Goal: Task Accomplishment & Management: Use online tool/utility

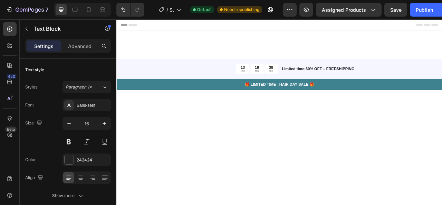
scroll to position [1522, 0]
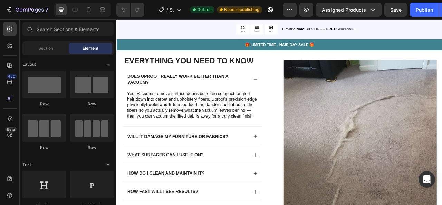
scroll to position [1501, 0]
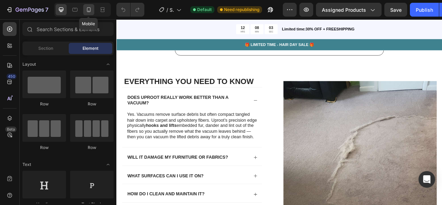
click at [92, 9] on icon at bounding box center [88, 9] width 7 height 7
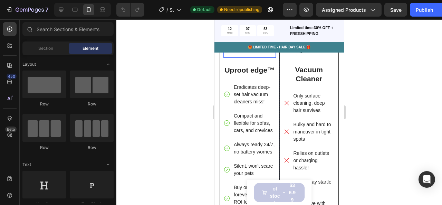
scroll to position [1303, 0]
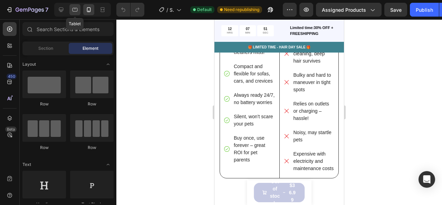
click at [71, 11] on div at bounding box center [74, 9] width 11 height 11
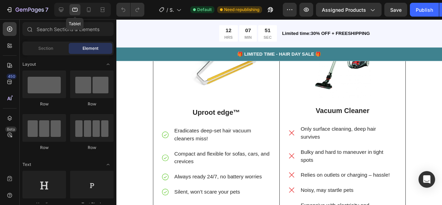
scroll to position [1295, 0]
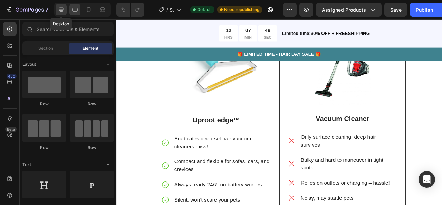
click at [58, 10] on icon at bounding box center [61, 9] width 7 height 7
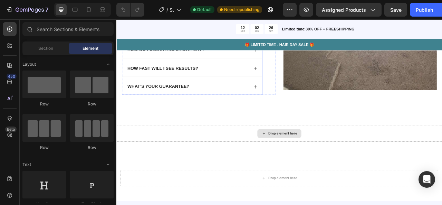
scroll to position [1680, 0]
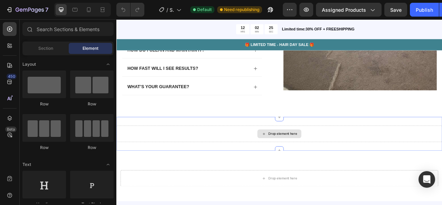
click at [266, 169] on div "Drop element here" at bounding box center [323, 164] width 415 height 21
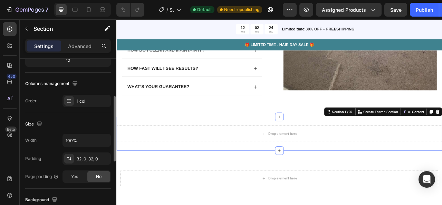
scroll to position [95, 0]
click at [304, 167] on div "Drop element here" at bounding box center [324, 164] width 56 height 11
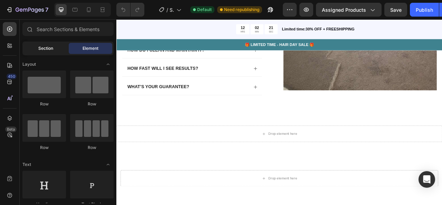
click at [52, 51] on span "Section" at bounding box center [45, 48] width 15 height 6
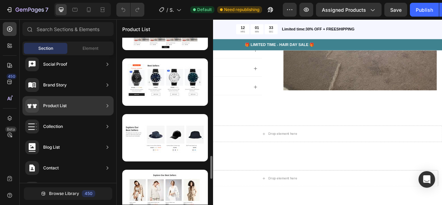
scroll to position [920, 0]
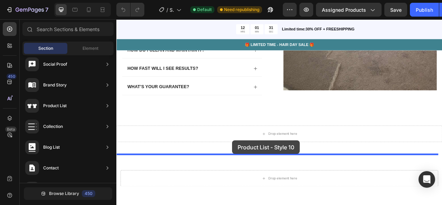
drag, startPoint x: 280, startPoint y: 125, endPoint x: 264, endPoint y: 173, distance: 50.6
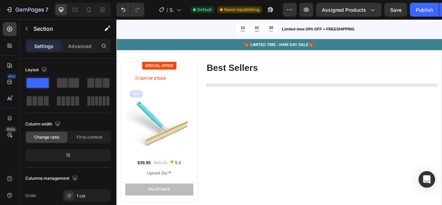
scroll to position [1827, 0]
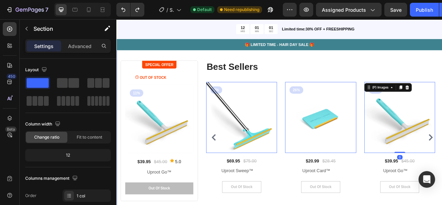
click at [442, 63] on div "SPECIAL OFFER Text block Row OUT OF STOCK Product Stock Counter (P) Images 11% …" at bounding box center [323, 164] width 415 height 240
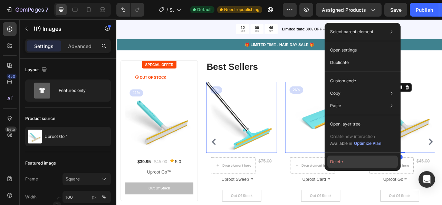
click at [368, 162] on button "Delete" at bounding box center [363, 161] width 70 height 12
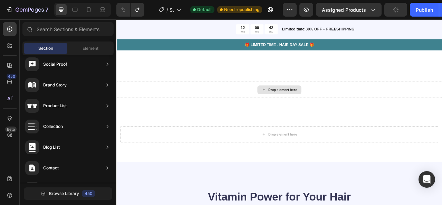
scroll to position [1692, 0]
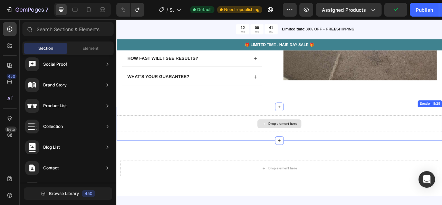
click at [337, 152] on div "Drop element here" at bounding box center [324, 152] width 56 height 11
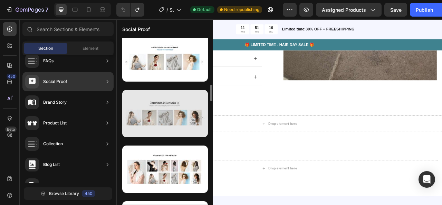
scroll to position [501, 0]
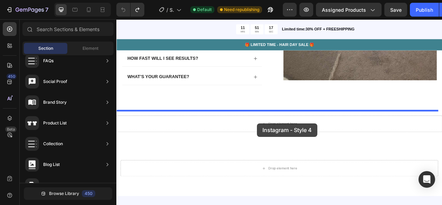
drag, startPoint x: 299, startPoint y: 97, endPoint x: 295, endPoint y: 152, distance: 54.4
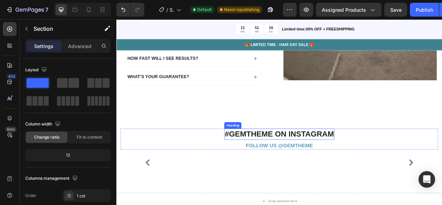
click at [292, 168] on p "#GEMTHEME ON INSTAGRAM" at bounding box center [323, 165] width 139 height 12
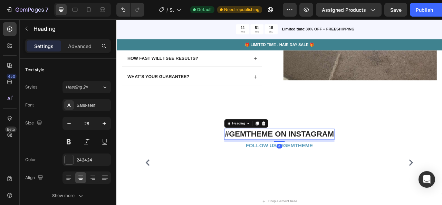
click at [292, 168] on p "#GEMTHEME ON INSTAGRAM" at bounding box center [323, 165] width 139 height 12
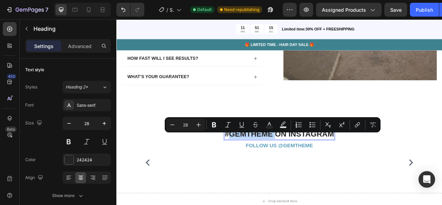
click at [292, 168] on p "#GEMTHEME ON INSTAGRAM" at bounding box center [323, 165] width 139 height 12
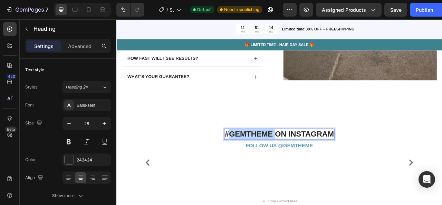
click at [292, 168] on p "#GEMTHEME ON INSTAGRAM" at bounding box center [323, 165] width 139 height 12
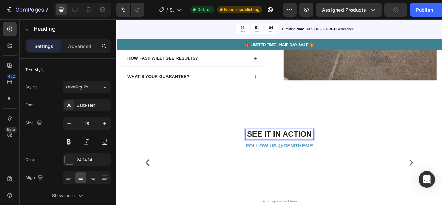
click at [334, 169] on p "SEE IT IN ACTION" at bounding box center [324, 165] width 86 height 12
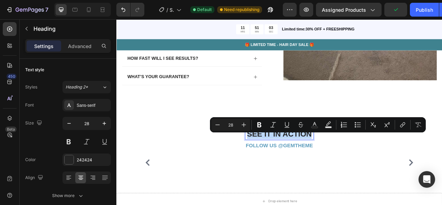
click at [334, 169] on p "SEE IT IN ACTION" at bounding box center [324, 165] width 86 height 12
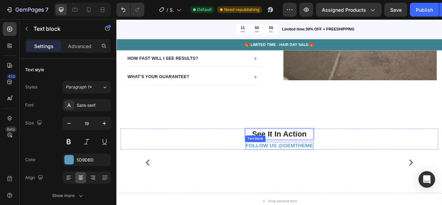
click at [293, 185] on div "FOLLOW US @GEMTHEME" at bounding box center [323, 180] width 87 height 10
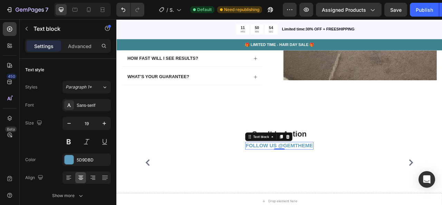
click at [293, 185] on div "FOLLOW US @GEMTHEME" at bounding box center [323, 180] width 87 height 10
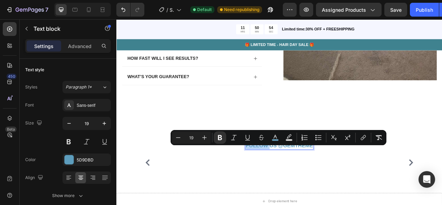
click at [293, 185] on div "FOLLOW US @GEMTHEME" at bounding box center [323, 180] width 87 height 10
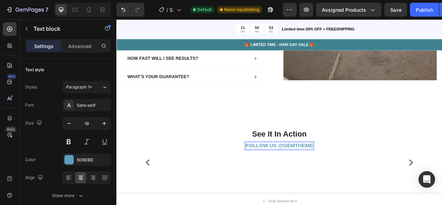
click at [293, 185] on div "FOLLOW US @GEMTHEME" at bounding box center [323, 180] width 87 height 10
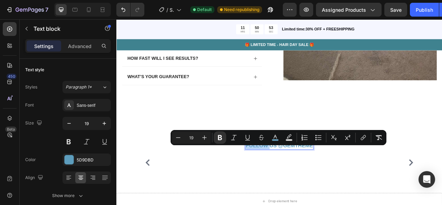
click at [293, 185] on div "FOLLOW US @GEMTHEME" at bounding box center [323, 180] width 87 height 10
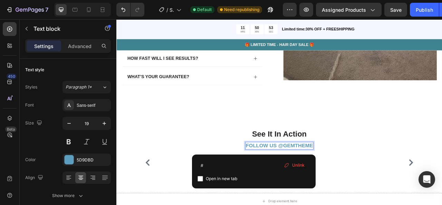
click at [293, 185] on div "FOLLOW US @GEMTHEME" at bounding box center [323, 180] width 87 height 10
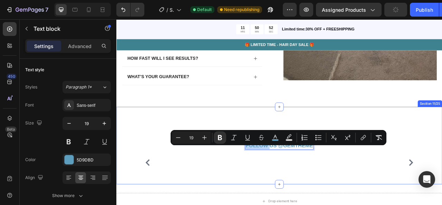
click at [314, 190] on div "See It In Action Heading FOLLOW US @GEMTHEME Text block 0 Row Image Image Image…" at bounding box center [324, 179] width 404 height 43
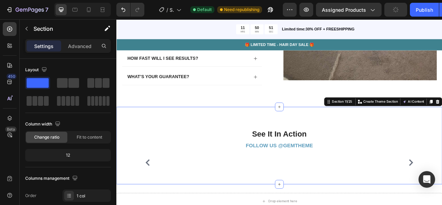
click at [314, 190] on div "See It In Action Heading FOLLOW US @GEMTHEME Text block Row Image Image Image I…" at bounding box center [324, 179] width 404 height 43
click at [314, 189] on div "See It In Action Heading FOLLOW US @GEMTHEME Text block Row Image Image Image I…" at bounding box center [324, 179] width 404 height 43
click at [314, 183] on strong "FOLLOW US @GEMTHEME" at bounding box center [324, 179] width 86 height 7
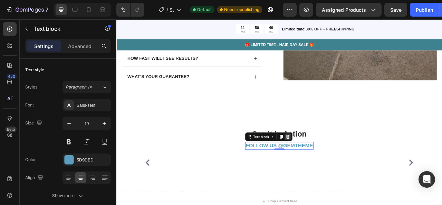
click at [333, 171] on icon at bounding box center [335, 169] width 6 height 6
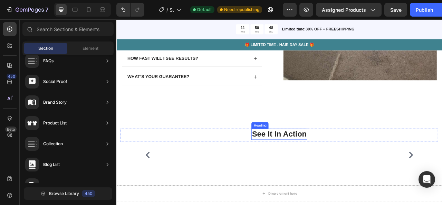
click at [317, 171] on p "See It In Action" at bounding box center [323, 165] width 69 height 12
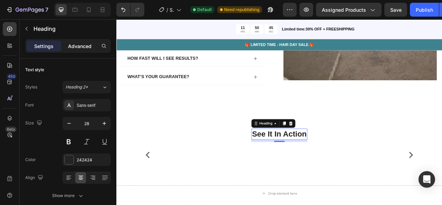
click at [84, 51] on div "Advanced" at bounding box center [80, 45] width 35 height 11
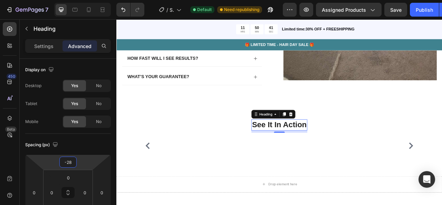
type input "-26"
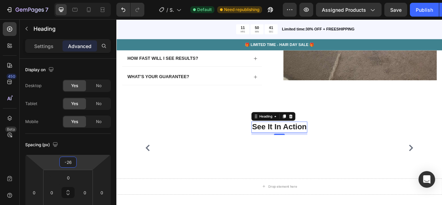
drag, startPoint x: 77, startPoint y: 163, endPoint x: 77, endPoint y: 168, distance: 4.5
click at [77, 0] on html "7 / Shopify Original Product Template Default Need republishing Preview Assigne…" at bounding box center [221, 0] width 442 height 0
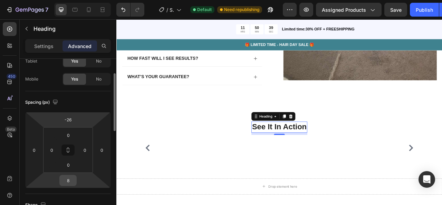
drag, startPoint x: 75, startPoint y: 182, endPoint x: 75, endPoint y: 178, distance: 4.1
click at [75, 178] on div "8" at bounding box center [67, 180] width 17 height 11
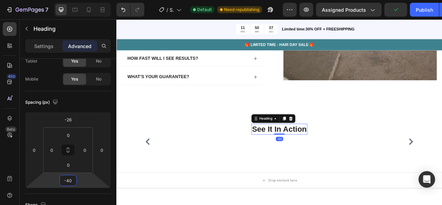
type input "-42"
drag, startPoint x: 82, startPoint y: 178, endPoint x: 81, endPoint y: 192, distance: 14.2
click at [81, 0] on html "7 / Shopify Original Product Template Default Need republishing Preview Assigne…" at bounding box center [221, 0] width 442 height 0
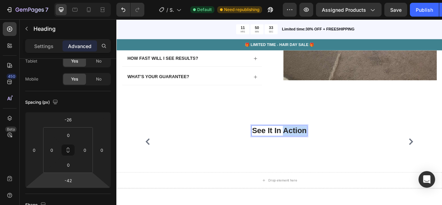
click at [332, 167] on p "See It In Action" at bounding box center [323, 161] width 69 height 12
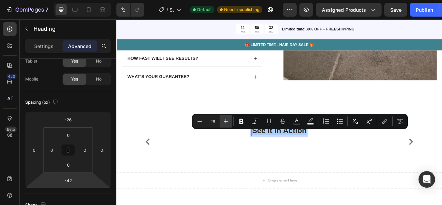
click at [228, 121] on icon "Editor contextual toolbar" at bounding box center [226, 121] width 7 height 7
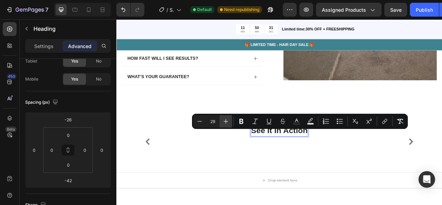
click at [228, 121] on icon "Editor contextual toolbar" at bounding box center [226, 121] width 7 height 7
type input "30"
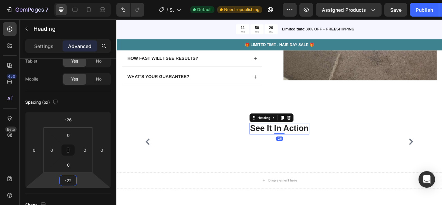
type input "-20"
drag, startPoint x: 82, startPoint y: 179, endPoint x: 82, endPoint y: 175, distance: 3.8
click at [82, 0] on html "7 / Shopify Original Product Template Default Need republishing Preview Assigne…" at bounding box center [221, 0] width 442 height 0
click at [212, 129] on div "Everything You Need to Know Heading Does Uproot really work better than a vacuu…" at bounding box center [323, 14] width 415 height 234
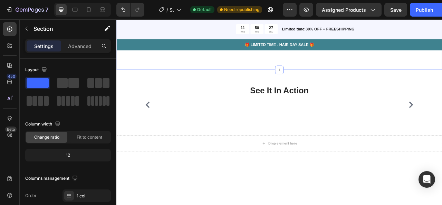
scroll to position [1789, 0]
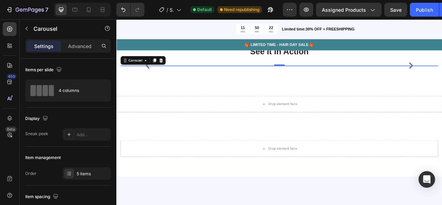
click at [158, 82] on icon "Carousel Back Arrow" at bounding box center [156, 78] width 8 height 8
click at [200, 78] on img at bounding box center [185, 78] width 80 height 0
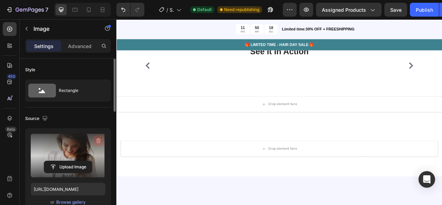
click at [100, 140] on icon "button" at bounding box center [98, 140] width 4 height 5
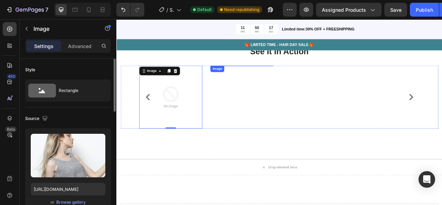
click at [278, 78] on img at bounding box center [276, 78] width 80 height 0
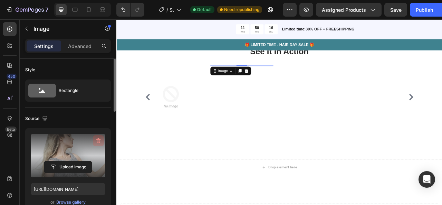
click at [100, 138] on icon "button" at bounding box center [98, 140] width 7 height 7
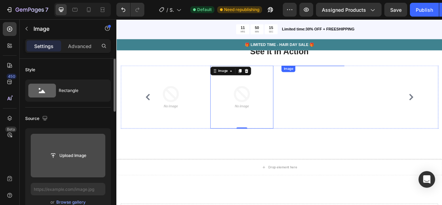
click at [359, 78] on img at bounding box center [366, 78] width 80 height 0
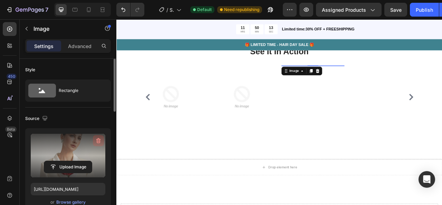
click at [102, 141] on icon "button" at bounding box center [98, 140] width 7 height 7
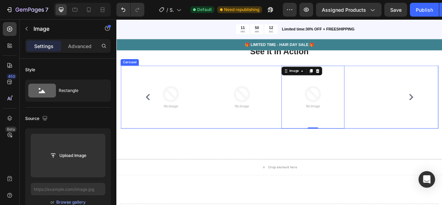
click at [158, 122] on icon "Carousel Back Arrow" at bounding box center [156, 118] width 8 height 8
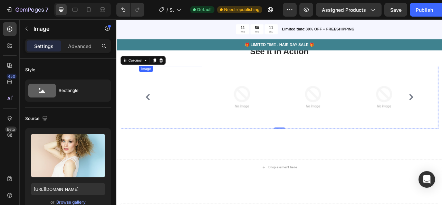
click at [210, 78] on img at bounding box center [185, 78] width 80 height 0
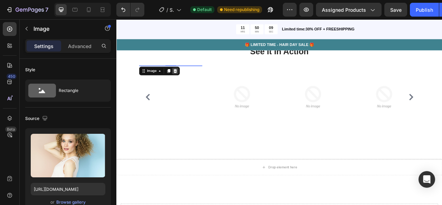
click at [192, 87] on icon at bounding box center [191, 85] width 6 height 6
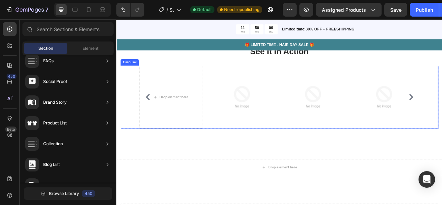
click at [158, 121] on icon "Carousel Back Arrow" at bounding box center [156, 118] width 8 height 8
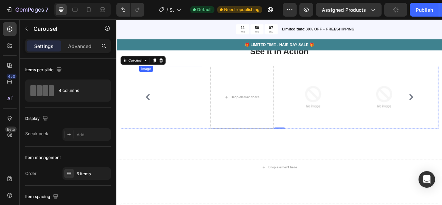
click at [189, 78] on img at bounding box center [185, 78] width 80 height 0
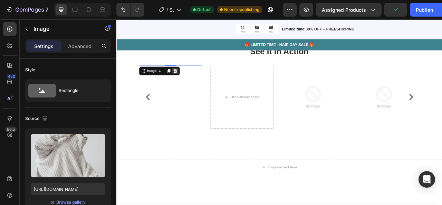
click at [191, 87] on icon at bounding box center [191, 85] width 4 height 5
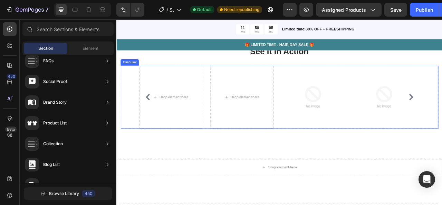
click at [152, 121] on icon "Carousel Back Arrow" at bounding box center [156, 118] width 8 height 8
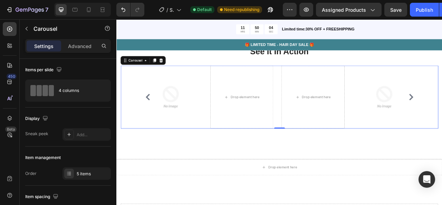
click at [153, 121] on icon "Carousel Back Arrow" at bounding box center [156, 118] width 8 height 8
click at [153, 120] on icon "Carousel Back Arrow" at bounding box center [156, 118] width 8 height 8
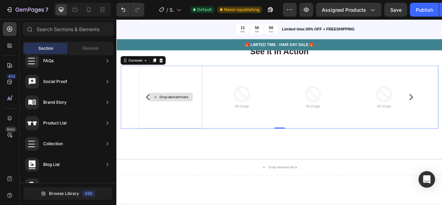
click at [187, 121] on div "Drop element here" at bounding box center [189, 118] width 37 height 6
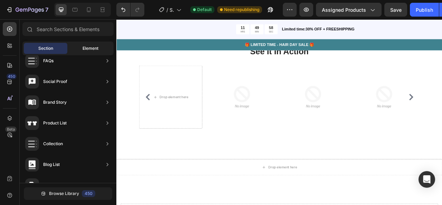
click at [99, 50] on div "Element" at bounding box center [91, 48] width 44 height 11
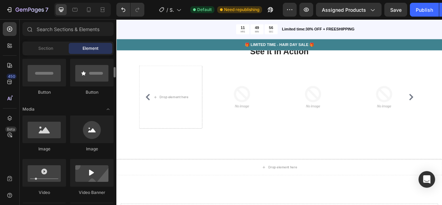
scroll to position [169, 0]
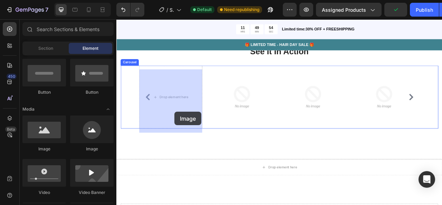
drag, startPoint x: 165, startPoint y: 159, endPoint x: 188, endPoint y: 136, distance: 33.0
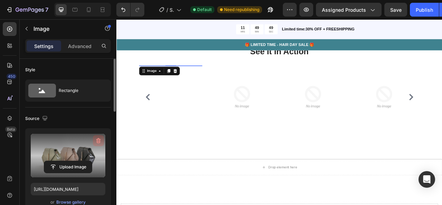
click at [97, 143] on icon "button" at bounding box center [98, 140] width 7 height 7
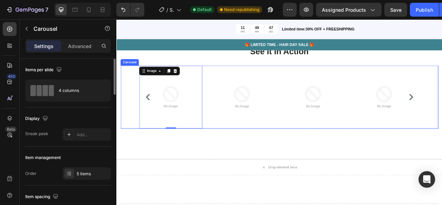
click at [158, 122] on icon "Carousel Back Arrow" at bounding box center [156, 118] width 8 height 8
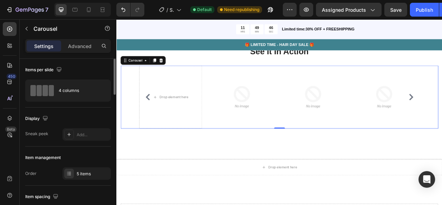
click at [158, 122] on icon "Carousel Back Arrow" at bounding box center [156, 118] width 8 height 8
click at [287, 121] on div "Drop element here" at bounding box center [280, 118] width 37 height 6
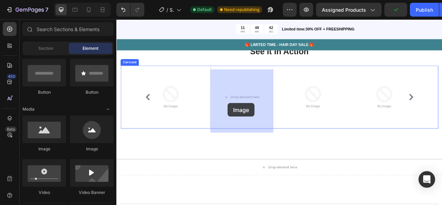
drag, startPoint x: 175, startPoint y: 157, endPoint x: 258, endPoint y: 126, distance: 89.0
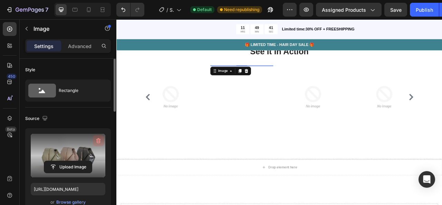
click at [100, 143] on icon "button" at bounding box center [98, 140] width 7 height 7
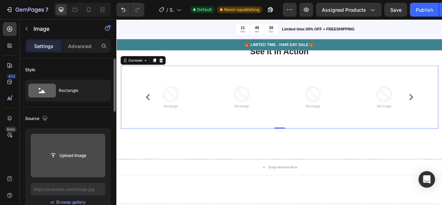
click at [159, 122] on icon "Carousel Back Arrow" at bounding box center [156, 118] width 8 height 8
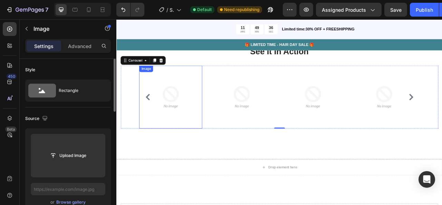
click at [195, 129] on img at bounding box center [185, 118] width 80 height 80
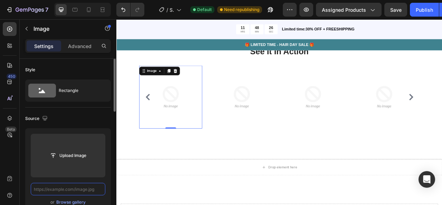
click at [50, 189] on input "text" at bounding box center [68, 189] width 75 height 12
paste input "[URL][DOMAIN_NAME]"
type input "[URL][DOMAIN_NAME]"
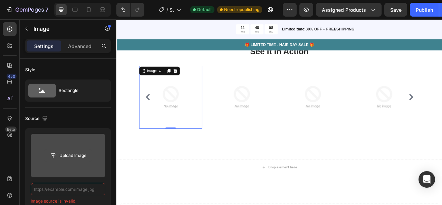
paste input "[URL][DOMAIN_NAME]"
type input "[URL][DOMAIN_NAME]"
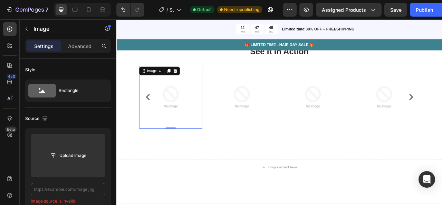
type input "C:\fakepath\download (5).mp4"
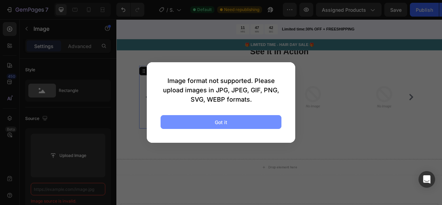
click at [211, 119] on button "Got it" at bounding box center [221, 122] width 121 height 14
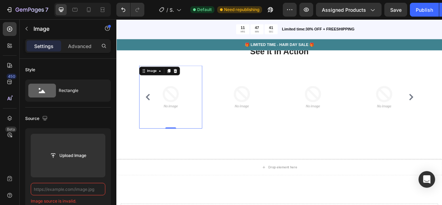
click at [184, 134] on img at bounding box center [185, 118] width 80 height 80
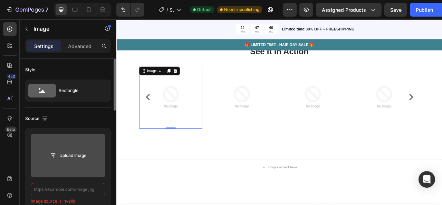
click at [76, 142] on input "file" at bounding box center [68, 156] width 75 height 44
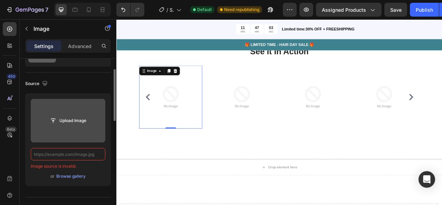
scroll to position [35, 0]
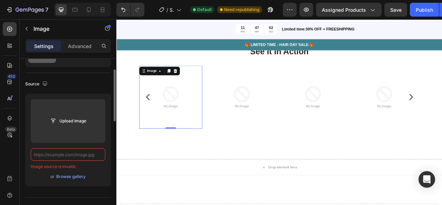
click at [59, 155] on input "text" at bounding box center [68, 154] width 75 height 12
paste input "[URL][DOMAIN_NAME]"
type input "[URL][DOMAIN_NAME]"
paste input "[URL][DOMAIN_NAME]"
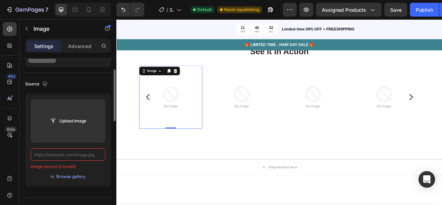
type input "[URL][DOMAIN_NAME]"
click at [74, 176] on div "Browse gallery" at bounding box center [70, 176] width 29 height 6
click at [76, 178] on div "Browse gallery" at bounding box center [70, 176] width 29 height 6
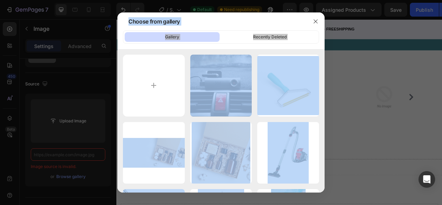
type input "C:\fakepath\download (5).mp4"
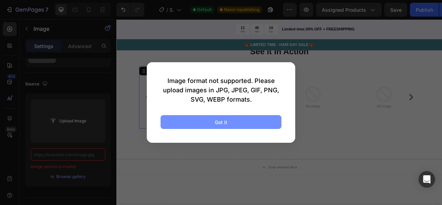
click at [219, 120] on div "Got it" at bounding box center [221, 122] width 12 height 7
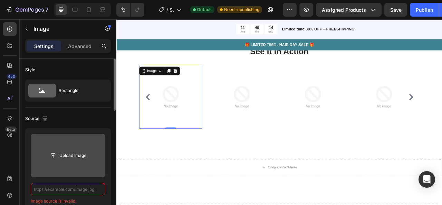
scroll to position [1, 0]
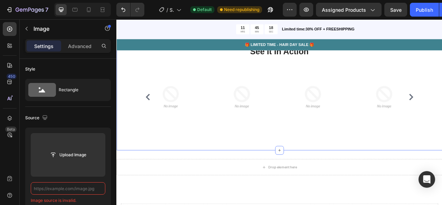
click at [237, 72] on div "⁠⁠⁠⁠⁠⁠⁠ See It In Action Heading Row Image Image Image Image Image Carousel Row" at bounding box center [324, 110] width 404 height 97
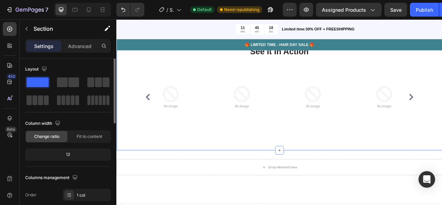
scroll to position [0, 0]
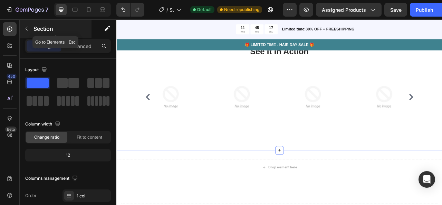
click at [44, 22] on div "Section" at bounding box center [56, 29] width 72 height 18
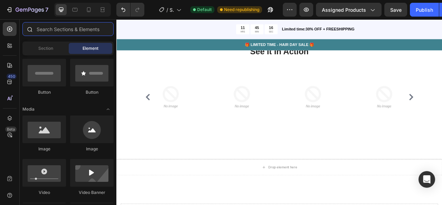
click at [49, 28] on input "text" at bounding box center [67, 29] width 91 height 14
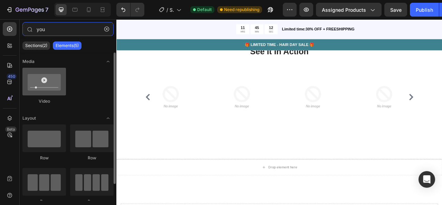
type input "you"
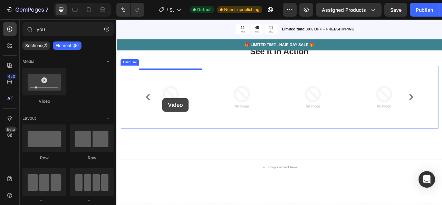
drag, startPoint x: 168, startPoint y: 106, endPoint x: 175, endPoint y: 120, distance: 15.3
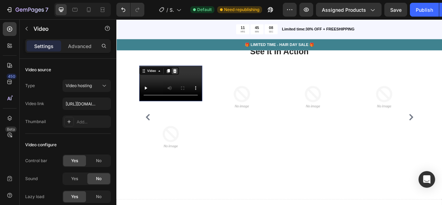
click at [191, 87] on icon at bounding box center [190, 85] width 4 height 5
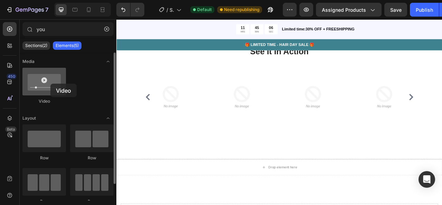
click at [50, 83] on div at bounding box center [44, 82] width 44 height 28
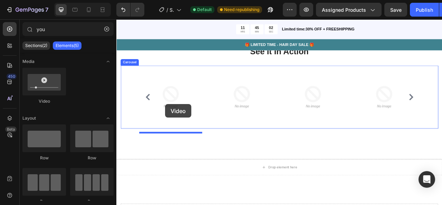
drag, startPoint x: 171, startPoint y: 102, endPoint x: 179, endPoint y: 127, distance: 26.8
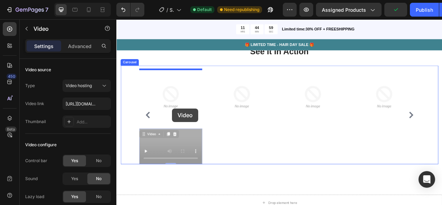
drag, startPoint x: 177, startPoint y: 183, endPoint x: 187, endPoint y: 132, distance: 51.5
click at [187, 132] on div "Product Images Uproot Edge™ Product Title $36.99 Product Price Product Price Ro…" at bounding box center [323, 53] width 415 height 3646
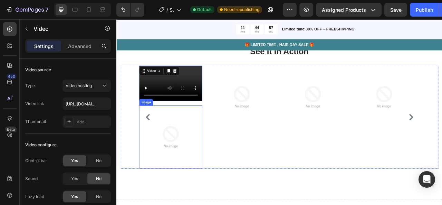
click at [187, 158] on div "Video 0 Image" at bounding box center [185, 143] width 80 height 131
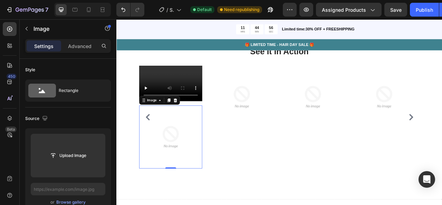
click at [187, 158] on img at bounding box center [185, 169] width 80 height 80
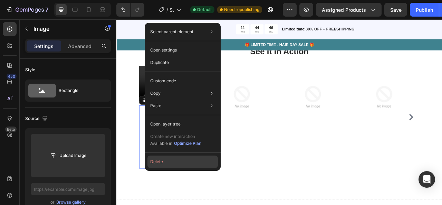
click at [166, 163] on button "Delete" at bounding box center [183, 161] width 70 height 12
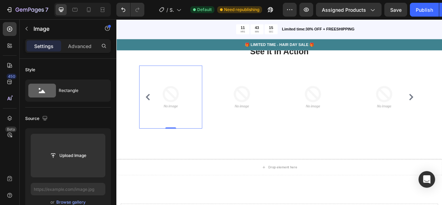
click at [176, 115] on img at bounding box center [185, 118] width 80 height 80
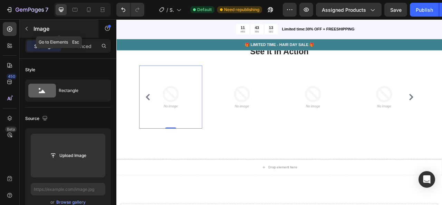
click at [28, 33] on button "button" at bounding box center [26, 28] width 11 height 11
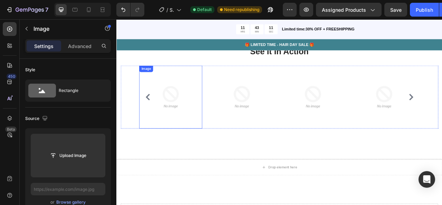
click at [171, 107] on img at bounding box center [185, 118] width 80 height 80
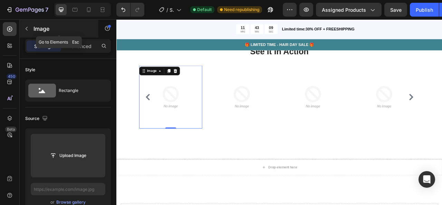
click at [30, 30] on button "button" at bounding box center [26, 28] width 11 height 11
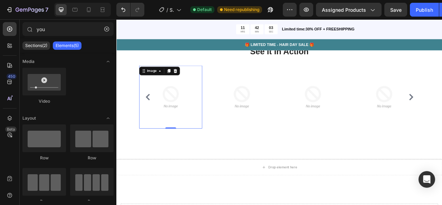
click at [183, 127] on img at bounding box center [185, 118] width 80 height 80
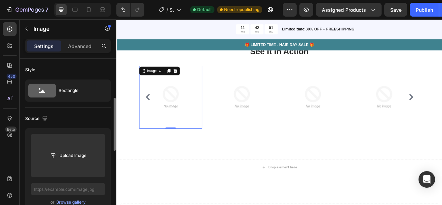
scroll to position [32, 0]
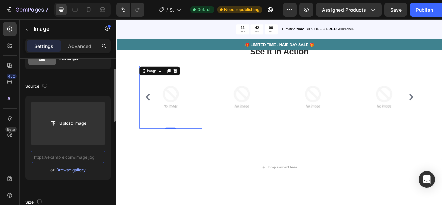
click at [77, 159] on input "text" at bounding box center [68, 157] width 75 height 12
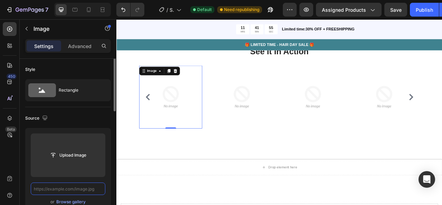
scroll to position [0, 0]
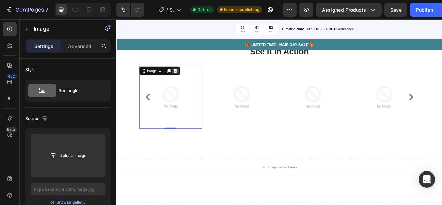
click at [191, 87] on icon at bounding box center [191, 85] width 6 height 6
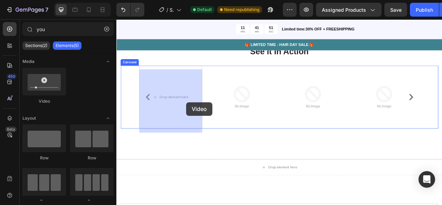
drag, startPoint x: 169, startPoint y: 104, endPoint x: 179, endPoint y: 117, distance: 16.8
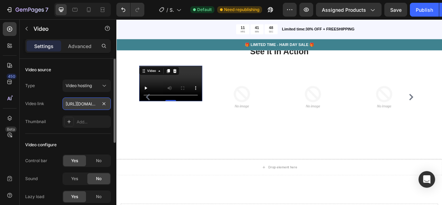
click at [79, 104] on input "[URL][DOMAIN_NAME]" at bounding box center [87, 103] width 48 height 12
paste input "[DOMAIN_NAME][URL]"
drag, startPoint x: 76, startPoint y: 108, endPoint x: 54, endPoint y: 102, distance: 23.4
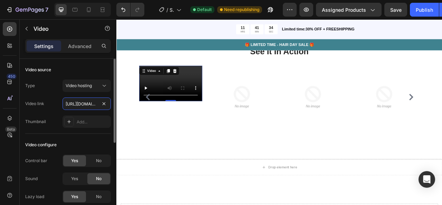
click at [47, 103] on div "Video link [URL][DOMAIN_NAME]" at bounding box center [68, 103] width 86 height 12
type input "[URL][DOMAIN_NAME]"
click at [63, 96] on div "Type Video hosting Video link [URL][DOMAIN_NAME] Thumbnail Add..." at bounding box center [68, 103] width 86 height 48
click at [169, 123] on video at bounding box center [185, 100] width 80 height 45
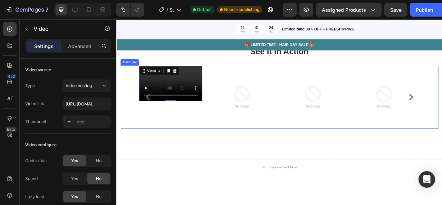
click at [203, 132] on div "Video 0" at bounding box center [185, 118] width 80 height 80
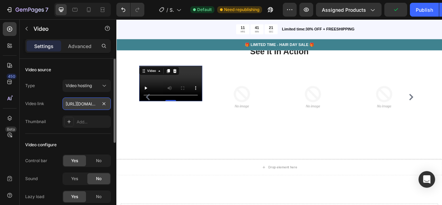
click at [95, 107] on input "[URL][DOMAIN_NAME]" at bounding box center [87, 103] width 48 height 12
click at [92, 138] on div "Video configure Control bar Yes No Sound Yes No Lazy load Yes No Show more" at bounding box center [68, 180] width 86 height 93
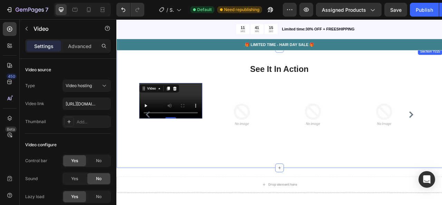
scroll to position [1771, 0]
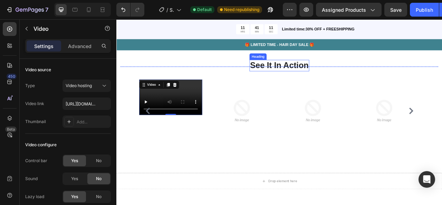
click at [302, 83] on span "See It In Action" at bounding box center [323, 77] width 75 height 11
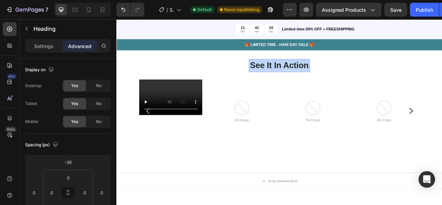
click at [302, 83] on span "See It In Action" at bounding box center [323, 77] width 75 height 11
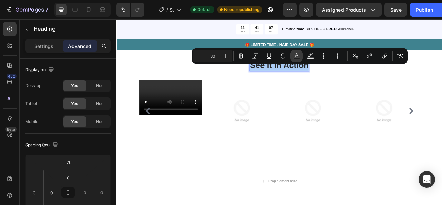
click at [295, 58] on rect "Editor contextual toolbar" at bounding box center [297, 59] width 7 height 2
type input "242424"
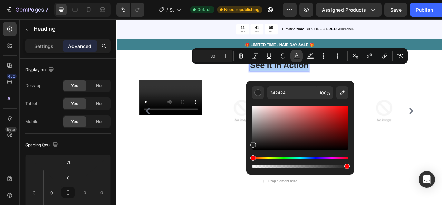
click at [296, 59] on rect "Editor contextual toolbar" at bounding box center [297, 59] width 7 height 2
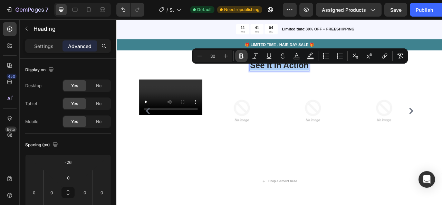
click at [242, 56] on icon "Editor contextual toolbar" at bounding box center [241, 56] width 4 height 5
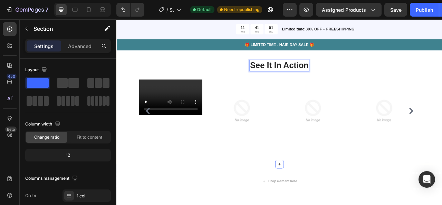
click at [278, 86] on div "See It In Action Heading -20 Row Video Image Image Image Image Carousel Row" at bounding box center [324, 127] width 404 height 97
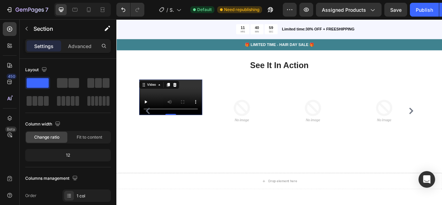
click at [180, 113] on div "Video 0" at bounding box center [185, 118] width 80 height 45
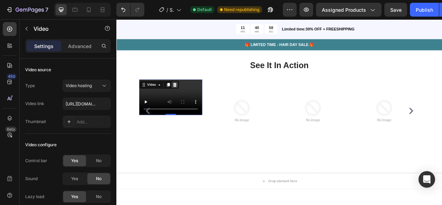
click at [192, 105] on icon at bounding box center [191, 103] width 6 height 6
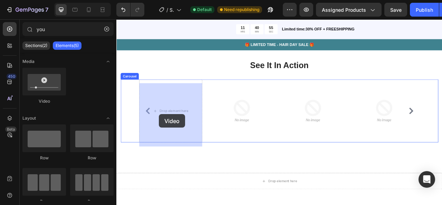
drag, startPoint x: 169, startPoint y: 100, endPoint x: 171, endPoint y: 140, distance: 40.4
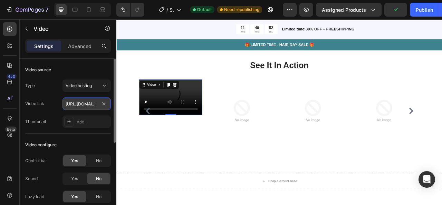
click at [96, 105] on input "[URL][DOMAIN_NAME]" at bounding box center [87, 103] width 48 height 12
paste input "[DOMAIN_NAME][URL]"
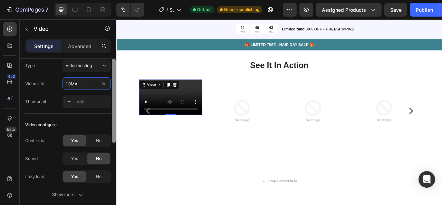
scroll to position [0, 0]
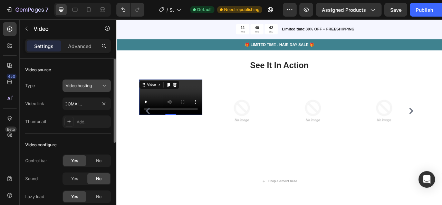
click at [102, 89] on button "Video hosting" at bounding box center [87, 85] width 48 height 12
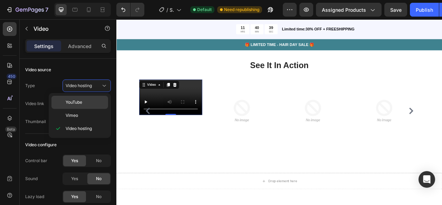
click at [95, 106] on div "YouTube" at bounding box center [79, 102] width 57 height 13
type input "[URL][DOMAIN_NAME]"
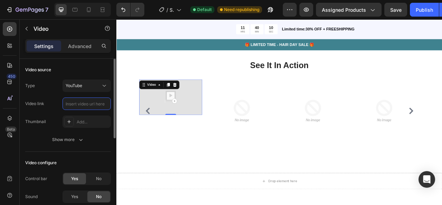
paste input "[URL][DOMAIN_NAME]"
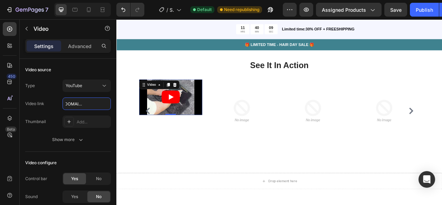
type input "[URL][DOMAIN_NAME]"
click at [190, 126] on icon "Play" at bounding box center [184, 118] width 23 height 17
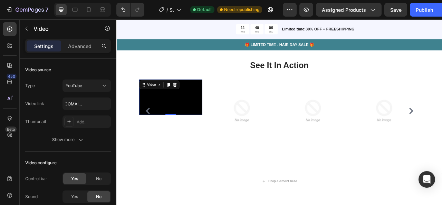
scroll to position [0, 0]
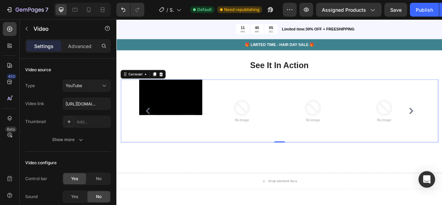
click at [159, 139] on icon "Carousel Back Arrow" at bounding box center [156, 136] width 8 height 8
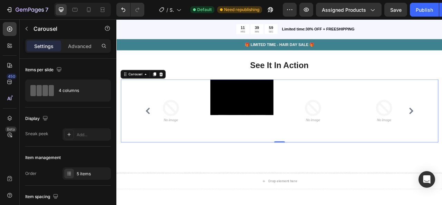
click at [291, 161] on div "Video" at bounding box center [276, 136] width 80 height 80
click at [273, 152] on div "Video" at bounding box center [276, 136] width 80 height 80
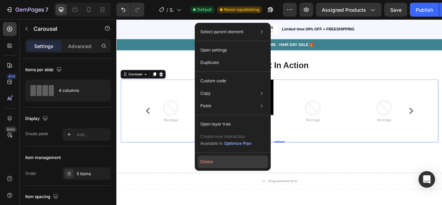
drag, startPoint x: 230, startPoint y: 166, endPoint x: 144, endPoint y: 186, distance: 88.1
click at [230, 166] on button "Delete" at bounding box center [233, 161] width 70 height 12
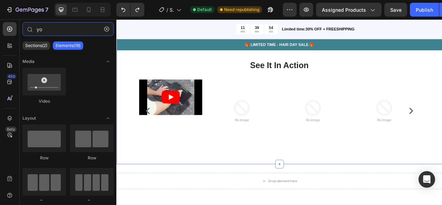
type input "y"
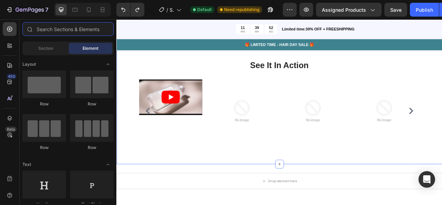
type input "y"
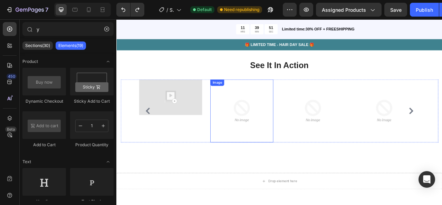
click at [244, 120] on img at bounding box center [276, 136] width 80 height 80
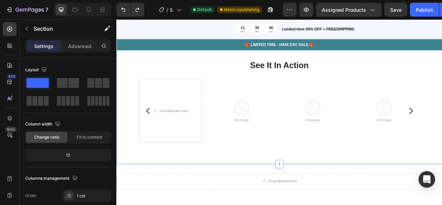
click at [244, 84] on div "⁠⁠⁠⁠⁠⁠⁠ See It In Action Heading Row Drop element here Image Image Image Image …" at bounding box center [323, 127] width 415 height 152
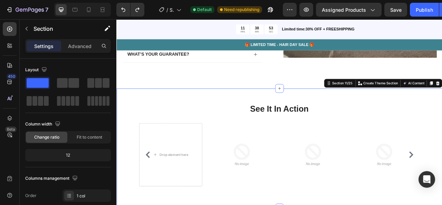
scroll to position [1721, 0]
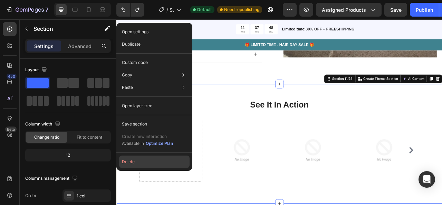
click at [143, 162] on button "Delete" at bounding box center [154, 161] width 70 height 12
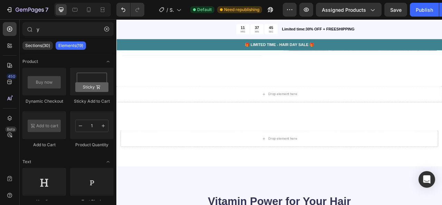
scroll to position [1702, 0]
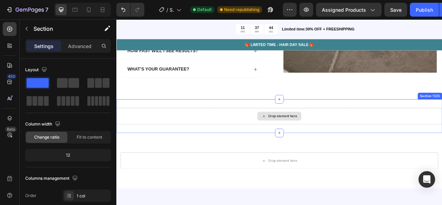
click at [254, 147] on div "Drop element here" at bounding box center [323, 142] width 415 height 21
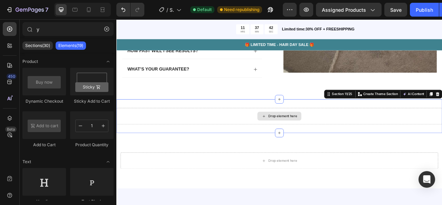
click at [311, 148] on div "Drop element here" at bounding box center [324, 142] width 56 height 11
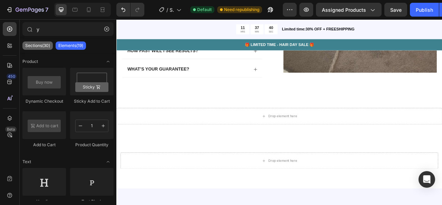
click at [44, 43] on p "Sections(30)" at bounding box center [37, 46] width 25 height 6
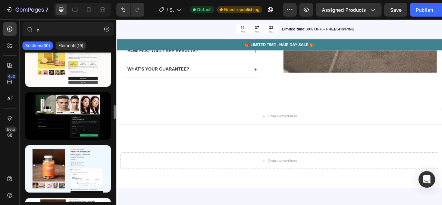
scroll to position [547, 0]
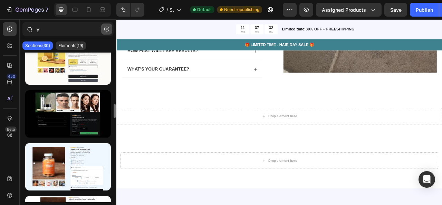
click at [104, 32] on button "button" at bounding box center [106, 28] width 11 height 11
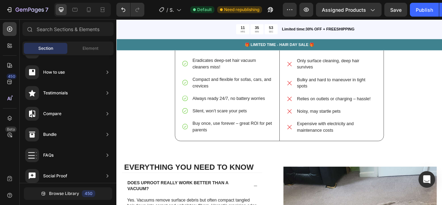
scroll to position [1391, 0]
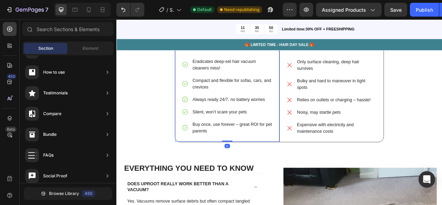
click at [319, 169] on div "Image Uproot edge™ Text Block Eradicates deep-set hair vacuum cleaners miss! Co…" at bounding box center [257, 55] width 133 height 239
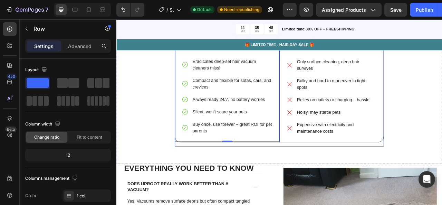
click at [328, 175] on div "WHY CHOOSE US? Heading Image Uproot edge™ Text Block Eradicates deep-set hair v…" at bounding box center [324, 45] width 266 height 272
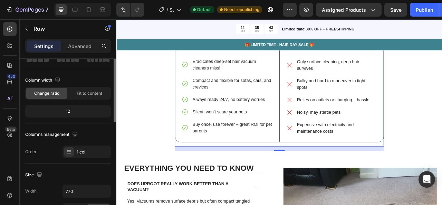
scroll to position [31, 0]
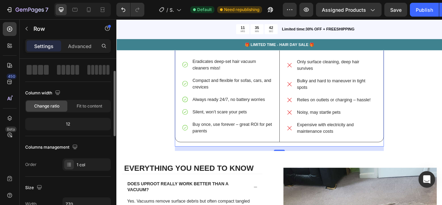
click at [79, 121] on div "12" at bounding box center [68, 124] width 83 height 10
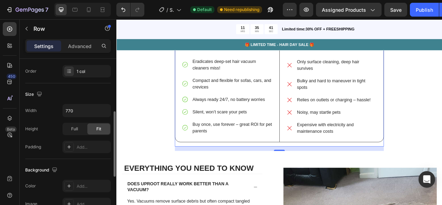
scroll to position [127, 0]
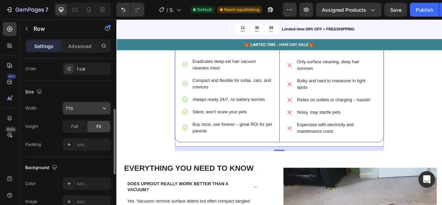
click at [79, 105] on input "770" at bounding box center [87, 108] width 48 height 12
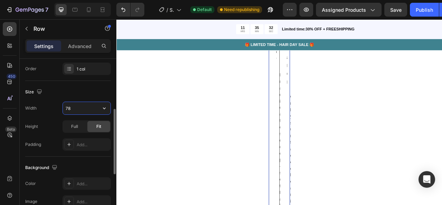
type input "780"
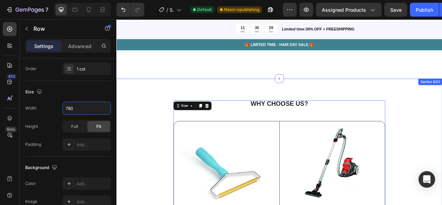
scroll to position [1178, 0]
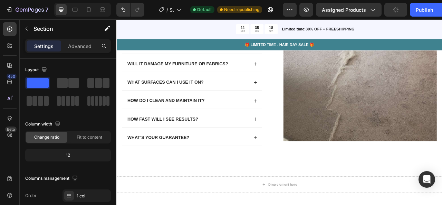
scroll to position [1683, 0]
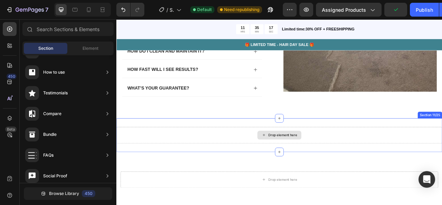
click at [305, 167] on div "Drop element here" at bounding box center [324, 166] width 56 height 11
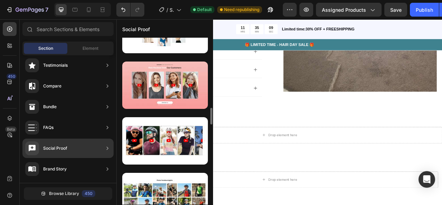
scroll to position [701, 0]
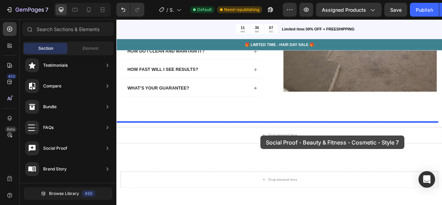
drag, startPoint x: 288, startPoint y: 112, endPoint x: 300, endPoint y: 171, distance: 60.2
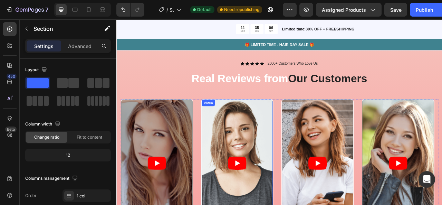
scroll to position [1789, 0]
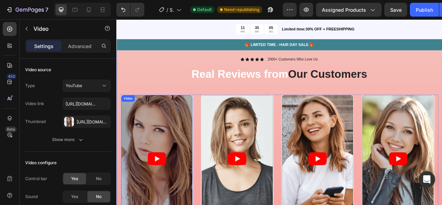
click at [178, 197] on icon "Play" at bounding box center [167, 196] width 23 height 17
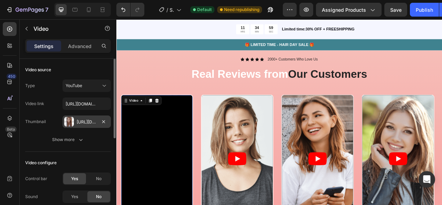
click at [94, 118] on div "[URL][DOMAIN_NAME]" at bounding box center [87, 121] width 48 height 12
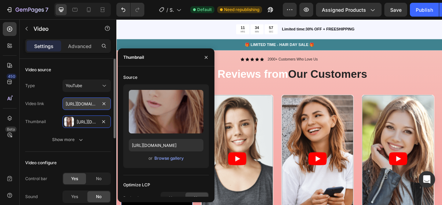
click at [87, 99] on input "[URL][DOMAIN_NAME]" at bounding box center [87, 103] width 48 height 12
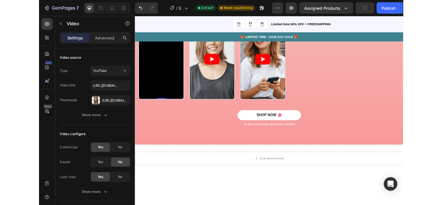
scroll to position [1880, 0]
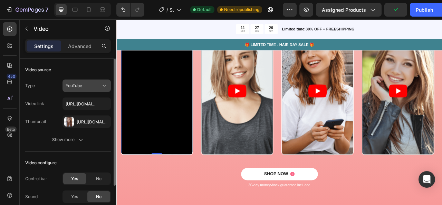
click at [102, 89] on button "YouTube" at bounding box center [87, 85] width 48 height 12
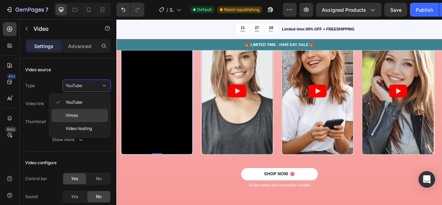
click at [93, 112] on p "Vimeo" at bounding box center [85, 115] width 39 height 6
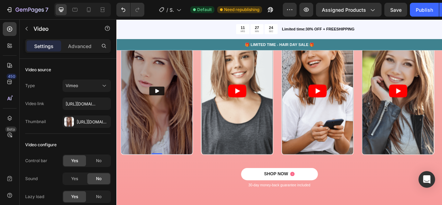
click at [169, 106] on button "Play" at bounding box center [167, 110] width 19 height 11
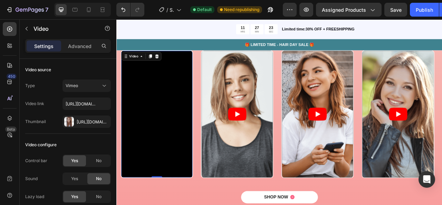
scroll to position [1850, 0]
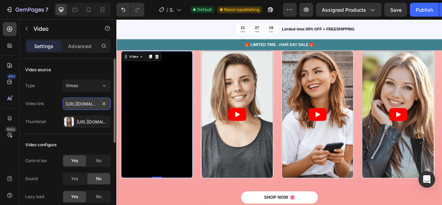
click at [96, 102] on input "[URL][DOMAIN_NAME]" at bounding box center [87, 103] width 48 height 12
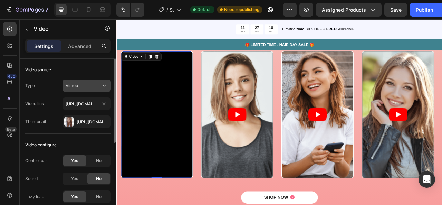
click at [94, 81] on button "Vimeo" at bounding box center [87, 85] width 48 height 12
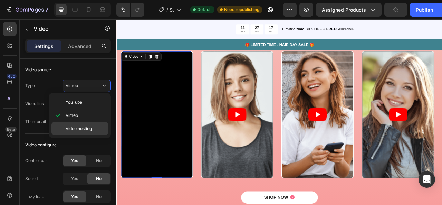
click at [97, 130] on p "Video hosting" at bounding box center [85, 128] width 39 height 6
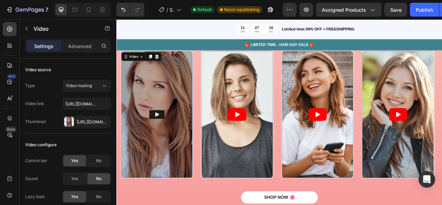
click at [172, 142] on button "Play" at bounding box center [167, 140] width 19 height 11
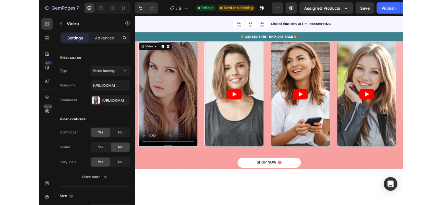
scroll to position [1845, 0]
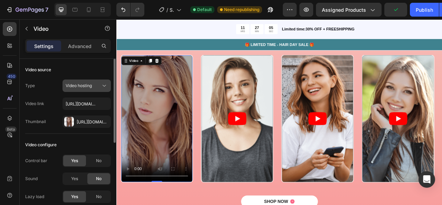
click at [88, 89] on button "Video hosting" at bounding box center [87, 85] width 48 height 12
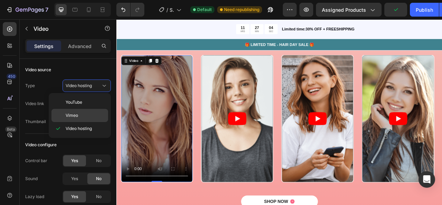
click at [89, 112] on div "Vimeo" at bounding box center [79, 115] width 57 height 13
type input "[URL][DOMAIN_NAME]"
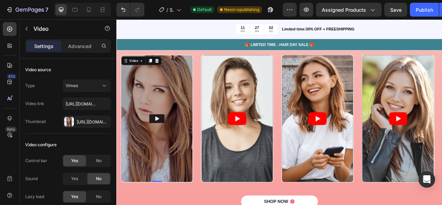
click at [171, 142] on icon "Play" at bounding box center [167, 145] width 7 height 7
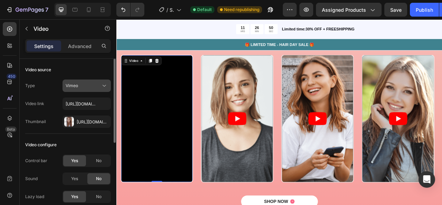
click at [91, 87] on div "Vimeo" at bounding box center [83, 86] width 35 height 6
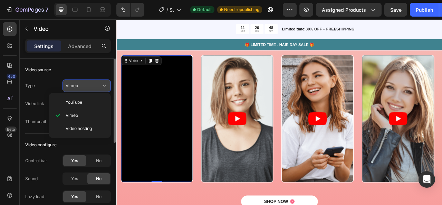
click at [91, 87] on div "Vimeo" at bounding box center [83, 86] width 35 height 6
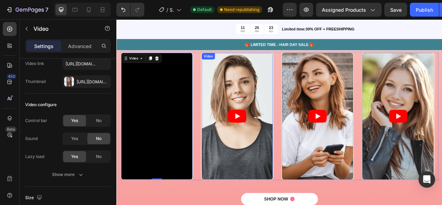
scroll to position [1849, 0]
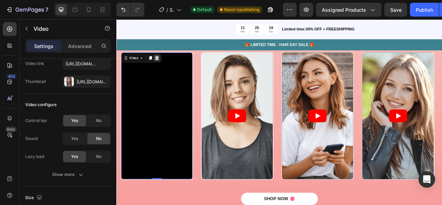
click at [165, 67] on icon at bounding box center [168, 69] width 6 height 6
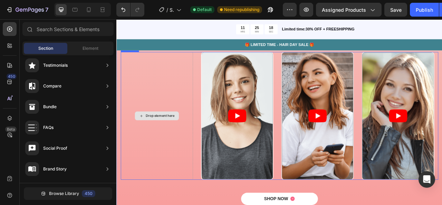
click at [176, 144] on div "Drop element here" at bounding box center [171, 142] width 37 height 6
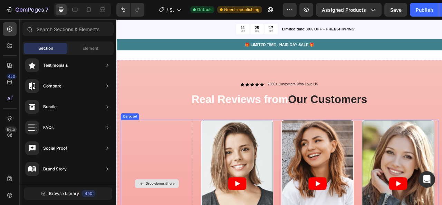
scroll to position [1747, 0]
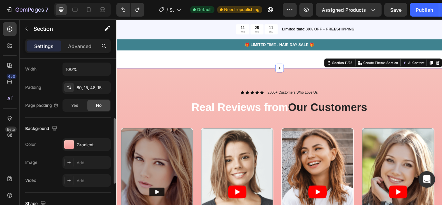
scroll to position [166, 0]
click at [80, 142] on div "Gradient" at bounding box center [87, 144] width 20 height 6
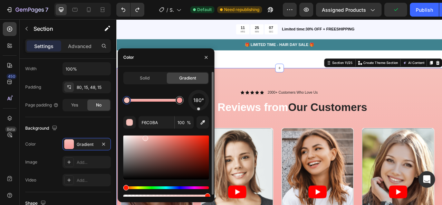
scroll to position [2, 0]
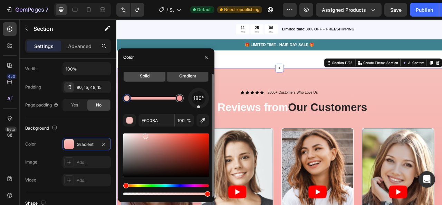
click at [152, 79] on div "Solid" at bounding box center [144, 75] width 41 height 11
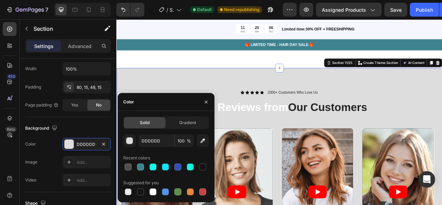
scroll to position [0, 0]
click at [155, 170] on div at bounding box center [153, 166] width 7 height 7
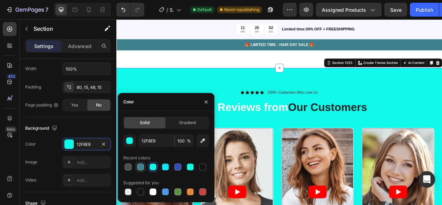
click at [144, 167] on div at bounding box center [140, 166] width 7 height 7
type input "3F828F"
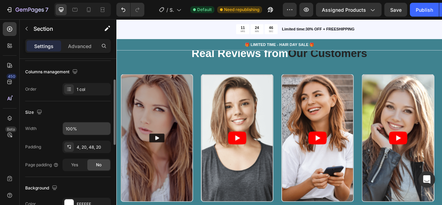
scroll to position [91, 0]
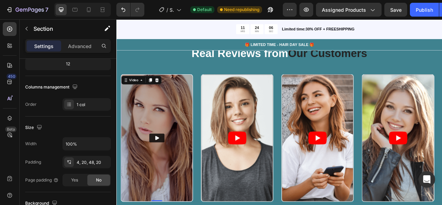
click at [151, 117] on img at bounding box center [167, 169] width 91 height 161
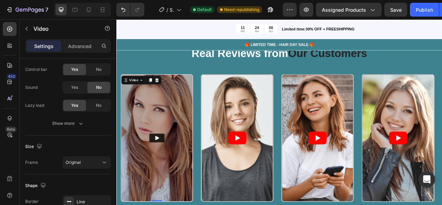
scroll to position [0, 0]
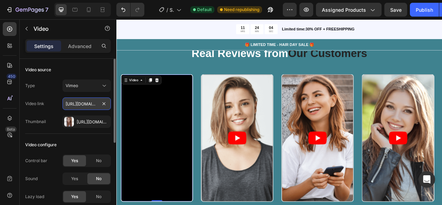
click at [86, 98] on input "[URL][DOMAIN_NAME]" at bounding box center [87, 103] width 48 height 12
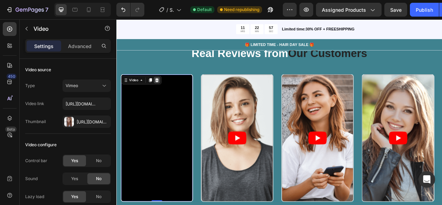
click at [168, 98] on icon at bounding box center [168, 96] width 4 height 5
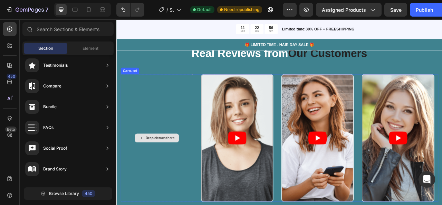
click at [176, 171] on div "Drop element here" at bounding box center [171, 170] width 37 height 6
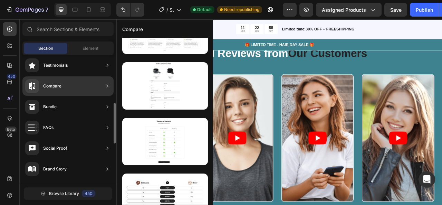
scroll to position [441, 0]
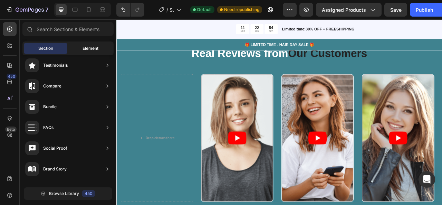
click at [97, 49] on span "Element" at bounding box center [91, 48] width 16 height 6
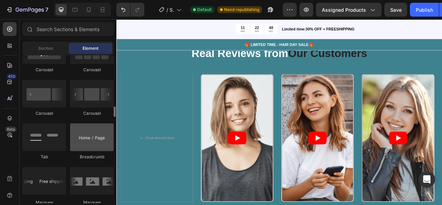
scroll to position [726, 0]
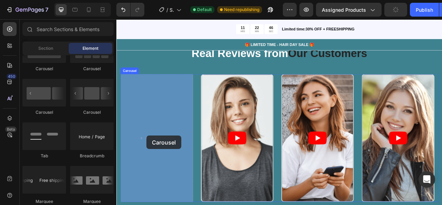
drag, startPoint x: 207, startPoint y: 122, endPoint x: 138, endPoint y: 156, distance: 76.8
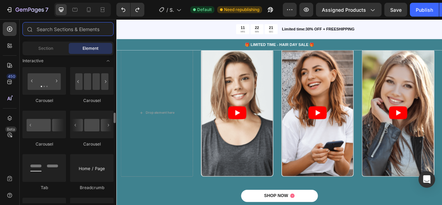
scroll to position [694, 0]
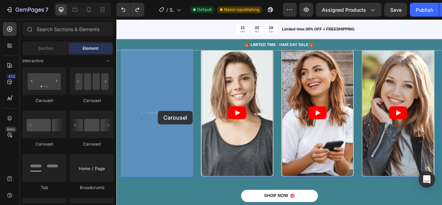
drag, startPoint x: 217, startPoint y: 109, endPoint x: 231, endPoint y: 116, distance: 15.8
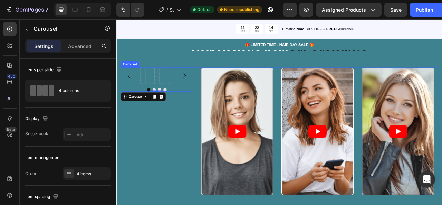
scroll to position [1834, 0]
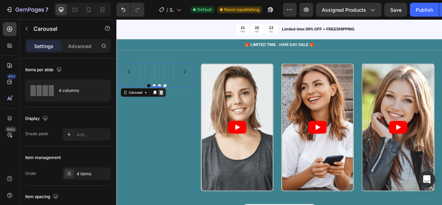
click at [174, 111] on icon at bounding box center [173, 112] width 4 height 5
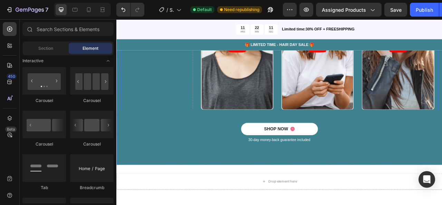
scroll to position [2014, 0]
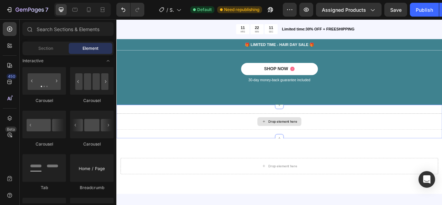
click at [312, 147] on div "Drop element here" at bounding box center [328, 150] width 37 height 6
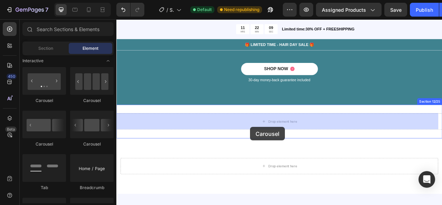
drag, startPoint x: 215, startPoint y: 118, endPoint x: 286, endPoint y: 155, distance: 80.2
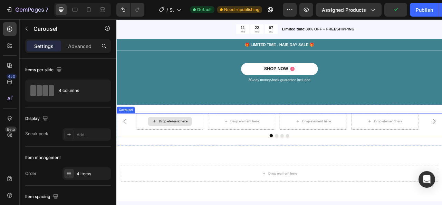
click at [205, 152] on div "Drop element here" at bounding box center [184, 149] width 56 height 11
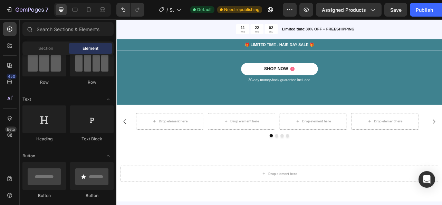
scroll to position [0, 0]
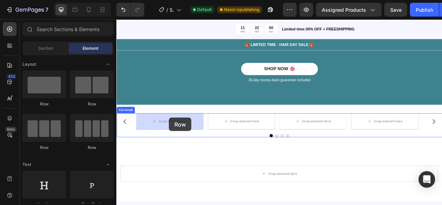
drag, startPoint x: 211, startPoint y: 138, endPoint x: 183, endPoint y: 144, distance: 28.7
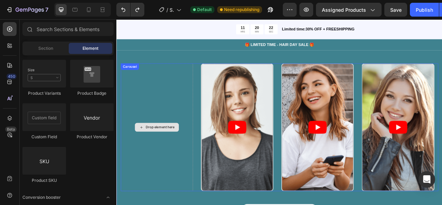
scroll to position [1827, 0]
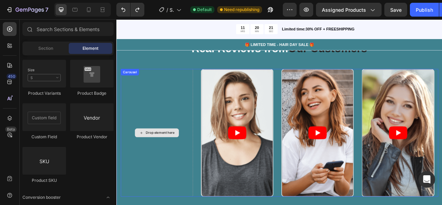
click at [154, 113] on div "Drop element here" at bounding box center [168, 164] width 92 height 162
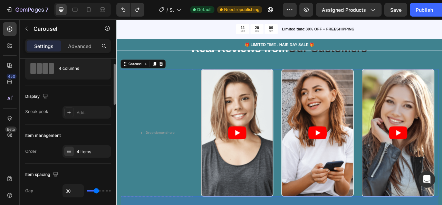
scroll to position [0, 0]
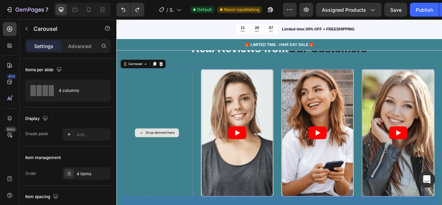
click at [153, 144] on div "Drop element here" at bounding box center [168, 164] width 92 height 162
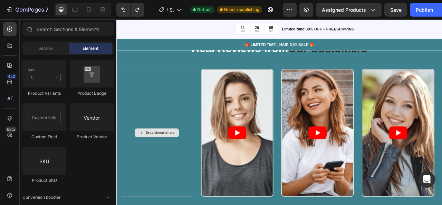
click at [152, 167] on div "Drop element here" at bounding box center [168, 163] width 56 height 11
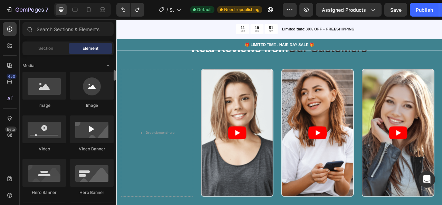
scroll to position [212, 0]
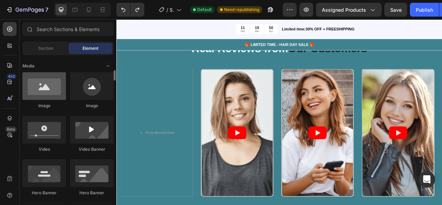
click at [48, 95] on div at bounding box center [44, 86] width 44 height 28
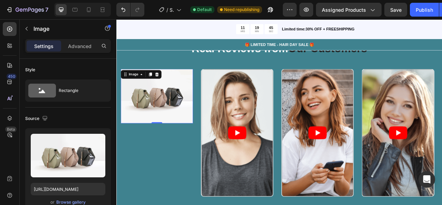
click at [168, 150] on img at bounding box center [168, 117] width 92 height 69
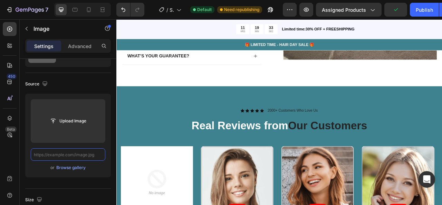
scroll to position [1725, 0]
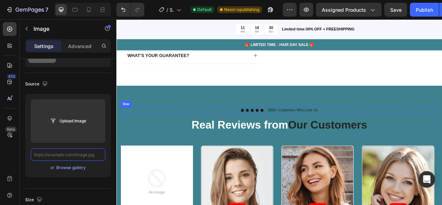
scroll to position [1769, 0]
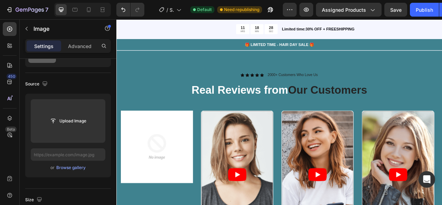
click at [185, 185] on img at bounding box center [168, 181] width 92 height 92
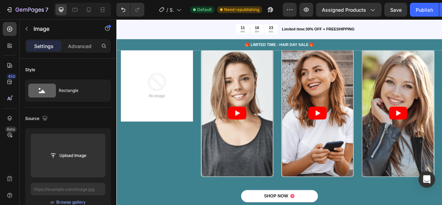
scroll to position [2100, 0]
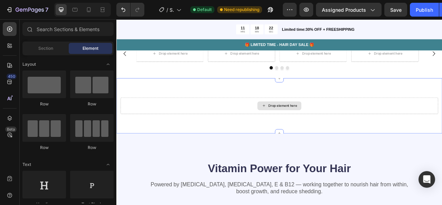
click at [310, 127] on div "Drop element here" at bounding box center [328, 129] width 37 height 6
click at [54, 47] on div "Section" at bounding box center [46, 48] width 44 height 11
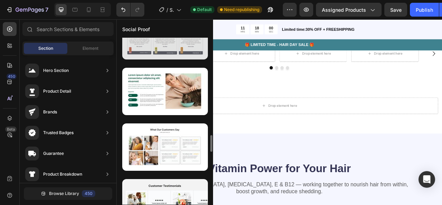
scroll to position [1007, 0]
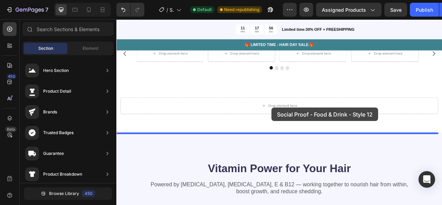
drag, startPoint x: 272, startPoint y: 163, endPoint x: 314, endPoint y: 132, distance: 52.6
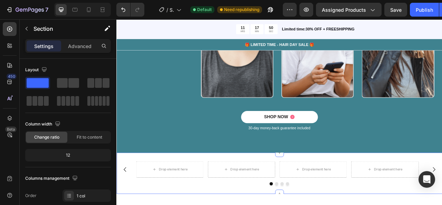
scroll to position [1950, 0]
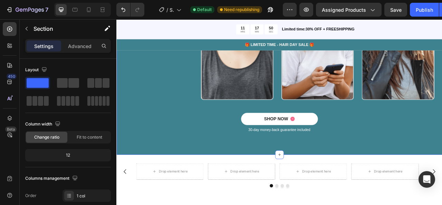
click at [390, 179] on div "Icon Icon Icon Icon Icon Icon List 2000+ Customers Who Love Us Text Block Row R…" at bounding box center [323, 37] width 415 height 309
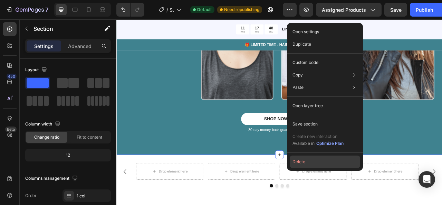
click at [322, 163] on button "Delete" at bounding box center [325, 161] width 70 height 12
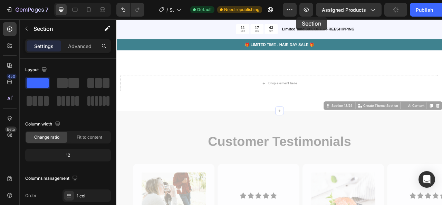
scroll to position [1712, 0]
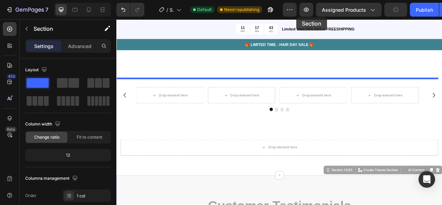
drag, startPoint x: 371, startPoint y: 155, endPoint x: 341, endPoint y: 77, distance: 84.2
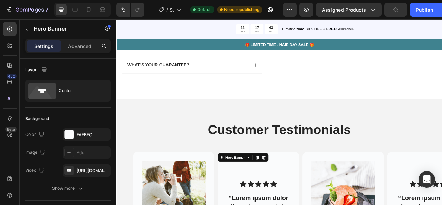
drag, startPoint x: 329, startPoint y: 194, endPoint x: 331, endPoint y: 177, distance: 16.8
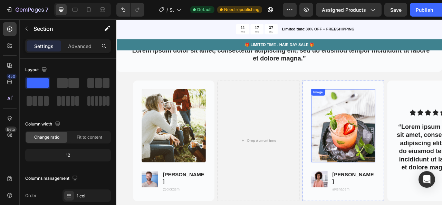
scroll to position [1927, 0]
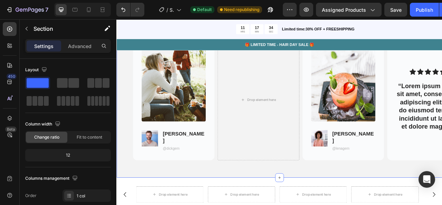
click at [438, 205] on div "Customer Testimonials Heading Row Icon Icon Icon Icon Icon Icon List “Lorem ips…" at bounding box center [323, 63] width 415 height 314
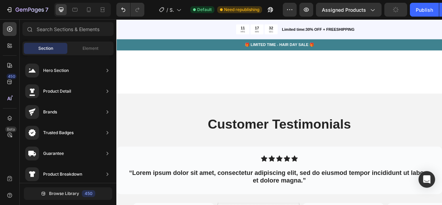
scroll to position [1968, 0]
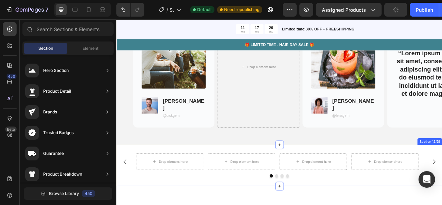
click at [318, 205] on div "Drop element here Drop element here Drop element here Drop element here Carouse…" at bounding box center [323, 205] width 415 height 53
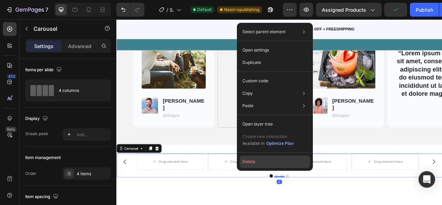
click at [281, 162] on button "Delete" at bounding box center [275, 161] width 70 height 12
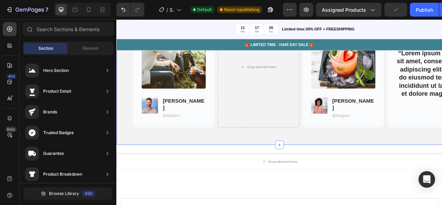
click at [271, 150] on div "Customer Testimonials Heading Row Icon Icon Icon Icon Icon Icon List “Lorem ips…" at bounding box center [323, 22] width 415 height 314
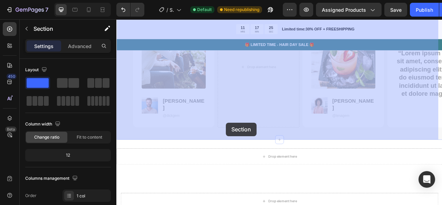
drag, startPoint x: 275, startPoint y: 151, endPoint x: 256, endPoint y: 151, distance: 19.0
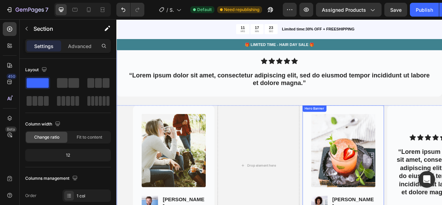
scroll to position [1840, 0]
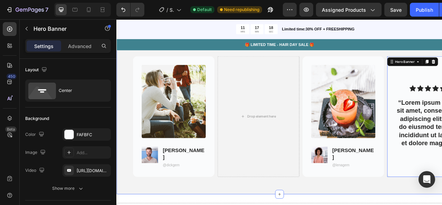
scroll to position [1999, 0]
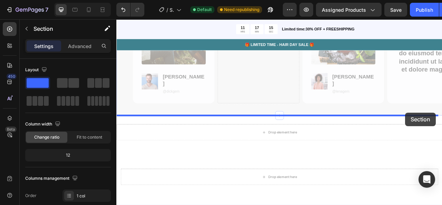
drag, startPoint x: 516, startPoint y: 133, endPoint x: 489, endPoint y: 134, distance: 26.3
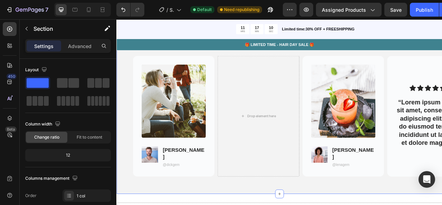
scroll to position [1906, 0]
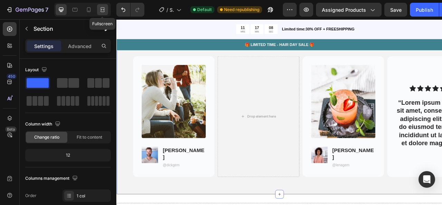
click at [103, 14] on div at bounding box center [102, 9] width 11 height 11
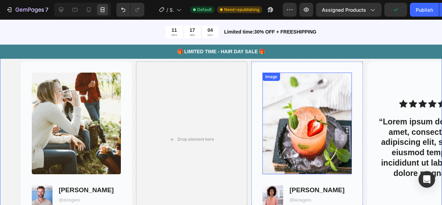
scroll to position [1908, 0]
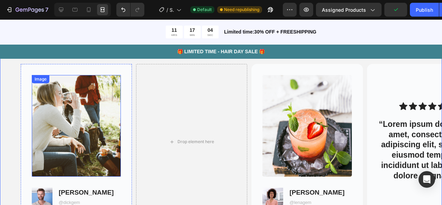
click at [97, 101] on img at bounding box center [76, 126] width 89 height 102
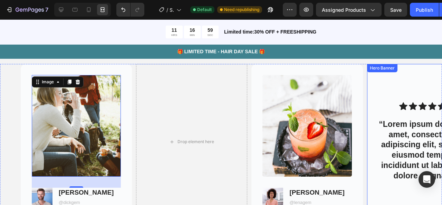
click at [425, 78] on div "Background Image" at bounding box center [422, 141] width 111 height 155
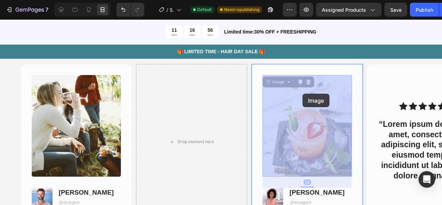
drag, startPoint x: 335, startPoint y: 88, endPoint x: 303, endPoint y: 94, distance: 32.9
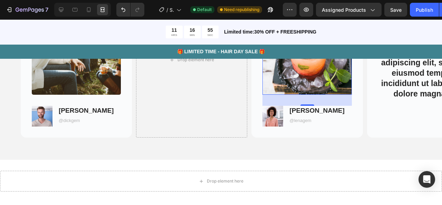
scroll to position [2013, 0]
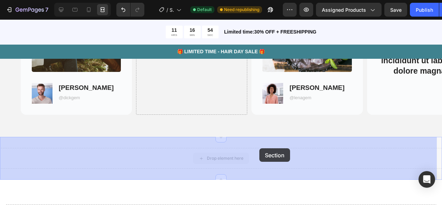
drag, startPoint x: 251, startPoint y: 151, endPoint x: 257, endPoint y: 148, distance: 7.0
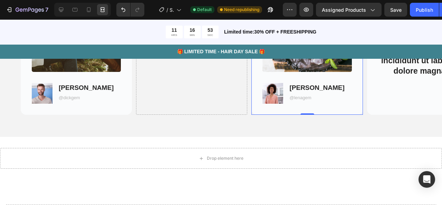
click at [277, 114] on div "Image Image Lena H. Text Block @lenagem Text Block Row" at bounding box center [307, 36] width 111 height 155
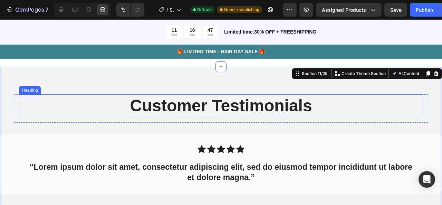
scroll to position [1712, 0]
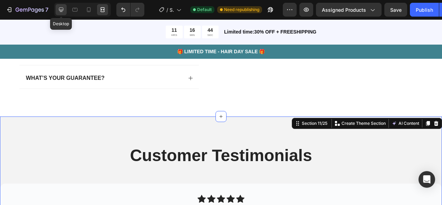
click at [59, 9] on icon at bounding box center [61, 10] width 4 height 4
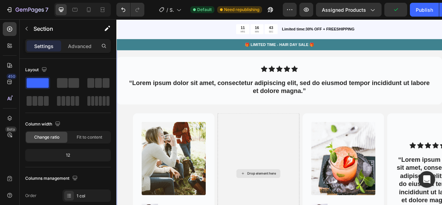
scroll to position [1832, 0]
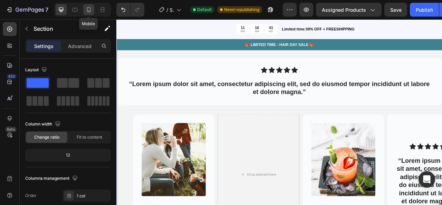
click at [90, 8] on icon at bounding box center [89, 9] width 4 height 5
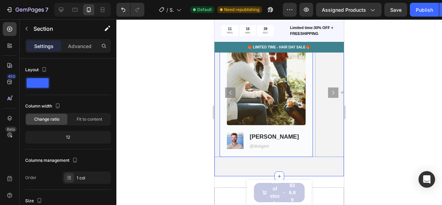
scroll to position [1944, 0]
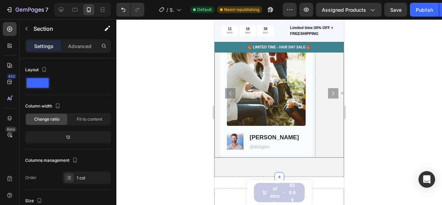
click at [329, 93] on icon "Carousel Next Arrow" at bounding box center [333, 93] width 8 height 8
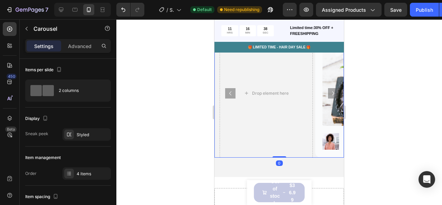
click at [329, 93] on icon "Carousel Next Arrow" at bounding box center [333, 93] width 8 height 8
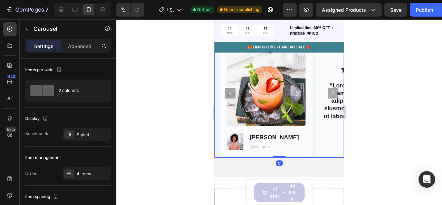
click at [329, 93] on icon "Carousel Next Arrow" at bounding box center [333, 93] width 8 height 8
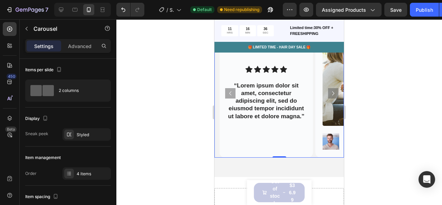
click at [329, 93] on icon "Carousel Next Arrow" at bounding box center [333, 93] width 8 height 8
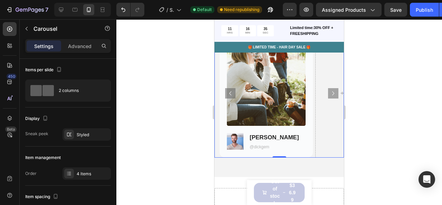
scroll to position [1917, 0]
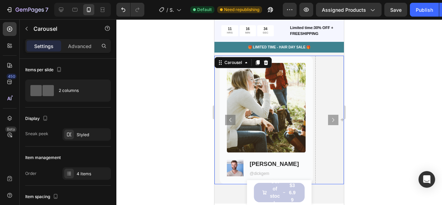
click at [330, 123] on icon "Carousel Next Arrow" at bounding box center [333, 120] width 8 height 8
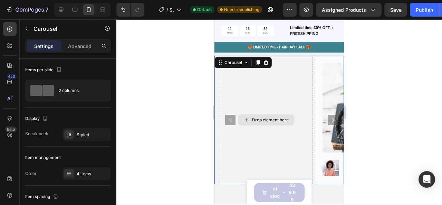
click at [262, 121] on div "Drop element here" at bounding box center [270, 120] width 37 height 6
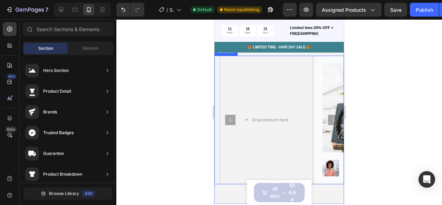
click at [227, 120] on icon "Carousel Back Arrow" at bounding box center [230, 120] width 8 height 8
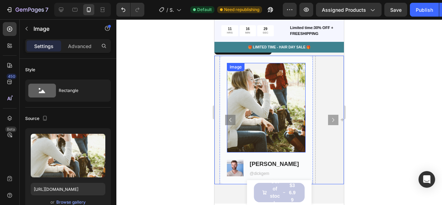
click at [293, 143] on img at bounding box center [266, 108] width 79 height 90
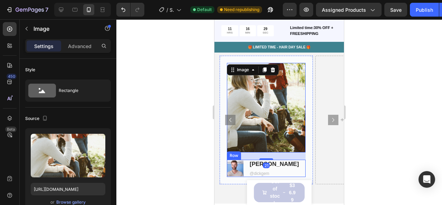
click at [305, 167] on div "Image Dick T. Text Block @dickgem Text Block Row" at bounding box center [266, 168] width 79 height 17
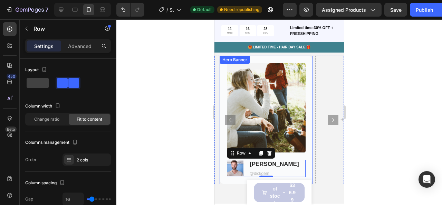
click at [308, 160] on div "Image Image Dick T. Text Block @dickgem Text Block Row 0" at bounding box center [266, 120] width 93 height 129
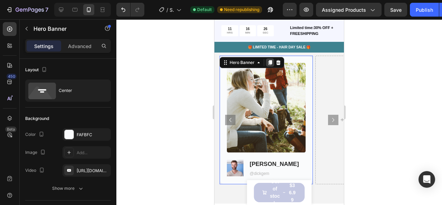
click at [270, 62] on icon at bounding box center [270, 62] width 4 height 5
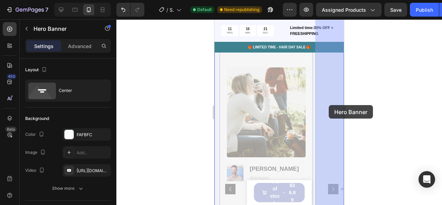
scroll to position [2016, 0]
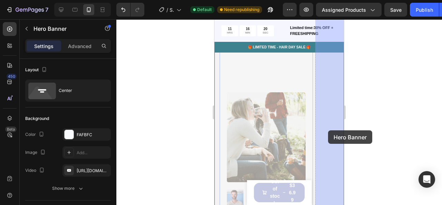
drag, startPoint x: 299, startPoint y: 142, endPoint x: 328, endPoint y: 130, distance: 31.6
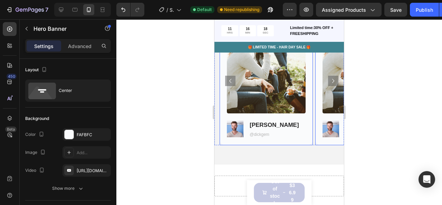
scroll to position [1902, 0]
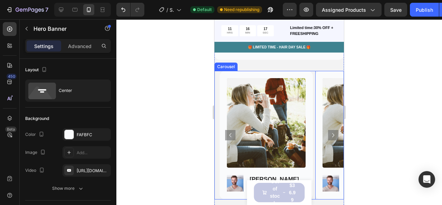
click at [329, 137] on icon "Carousel Next Arrow" at bounding box center [333, 135] width 8 height 8
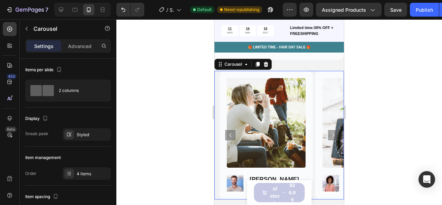
click at [329, 137] on icon "Carousel Next Arrow" at bounding box center [333, 135] width 8 height 8
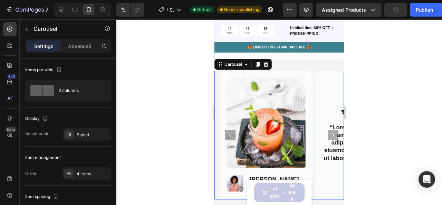
click at [329, 137] on icon "Carousel Next Arrow" at bounding box center [333, 135] width 8 height 8
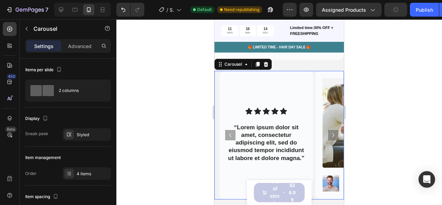
click at [329, 137] on icon "Carousel Next Arrow" at bounding box center [333, 135] width 8 height 8
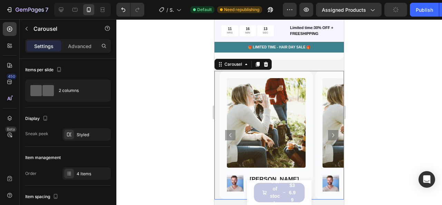
click at [329, 137] on icon "Carousel Next Arrow" at bounding box center [333, 135] width 8 height 8
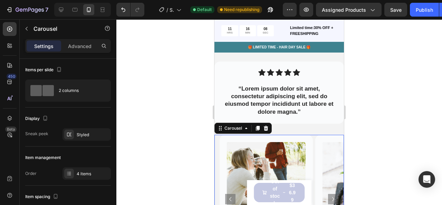
scroll to position [1887, 0]
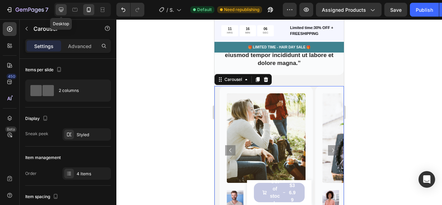
click at [62, 13] on icon at bounding box center [61, 9] width 7 height 7
type input "12"
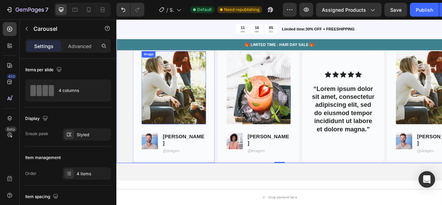
scroll to position [1928, 0]
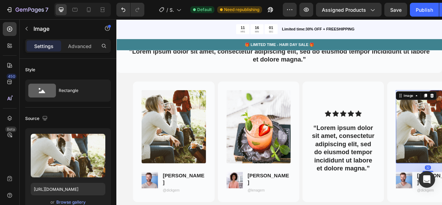
scroll to position [1874, 0]
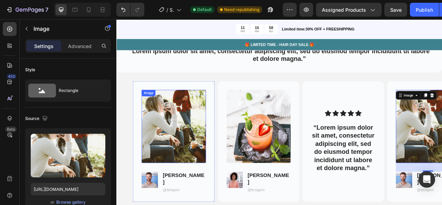
click at [196, 134] on img at bounding box center [189, 155] width 82 height 93
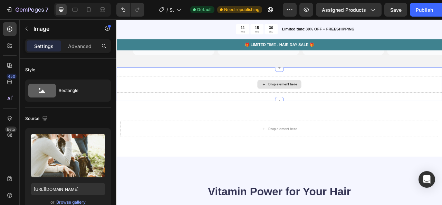
scroll to position [2026, 0]
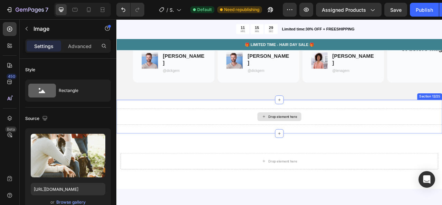
click at [299, 138] on div "Drop element here" at bounding box center [324, 143] width 56 height 11
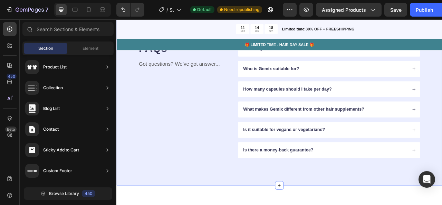
scroll to position [3122, 0]
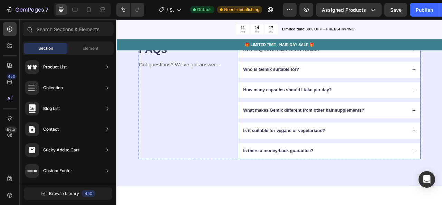
click at [312, 139] on div "What makes Gemix different from other hair supplements?" at bounding box center [387, 135] width 232 height 20
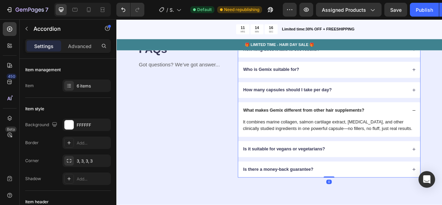
scroll to position [3053, 0]
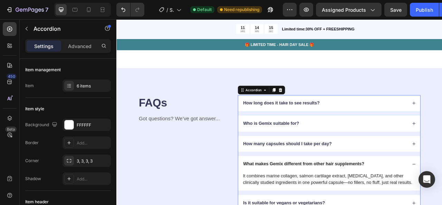
click at [361, 131] on div "How long does it take to see results?" at bounding box center [387, 126] width 232 height 20
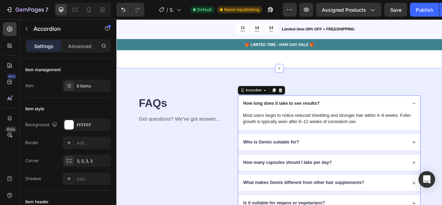
click at [360, 80] on div "As Featured In Heading Image Image Image Image Image Image Image Image Image Im…" at bounding box center [323, 41] width 415 height 81
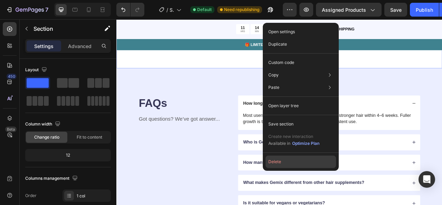
drag, startPoint x: 286, startPoint y: 161, endPoint x: 209, endPoint y: 110, distance: 92.0
click at [286, 161] on button "Delete" at bounding box center [301, 161] width 70 height 12
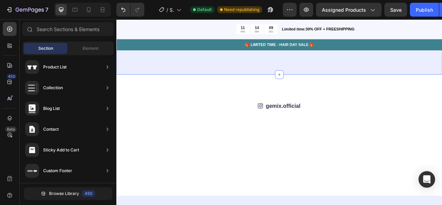
scroll to position [3207, 0]
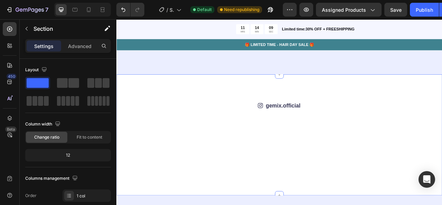
click at [362, 120] on div "Icon gemix.official Text Block Row Image Image Image Image Image Image Image Im…" at bounding box center [323, 166] width 415 height 154
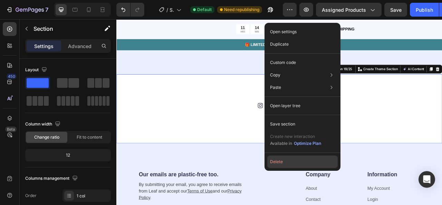
click at [297, 163] on button "Delete" at bounding box center [302, 161] width 70 height 12
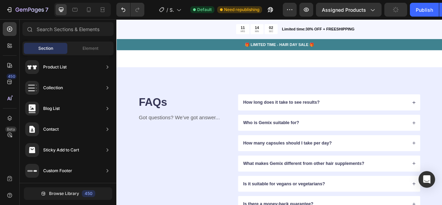
scroll to position [2975, 0]
click at [239, 193] on div "FAQs Heading Got questions? We’ve got answer... Text Block" at bounding box center [202, 189] width 116 height 150
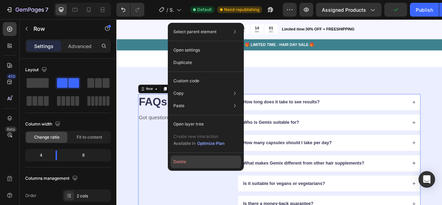
click at [212, 157] on button "Delete" at bounding box center [206, 161] width 70 height 12
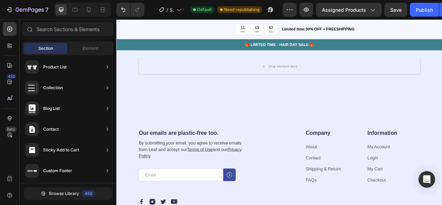
scroll to position [3044, 0]
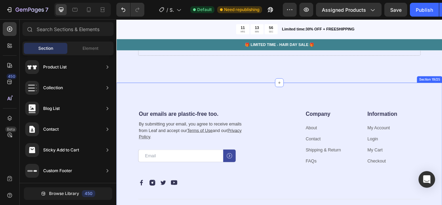
click at [290, 132] on div "Our emails are plastic-free too. Heading By submitting your email, you agree to…" at bounding box center [323, 201] width 415 height 202
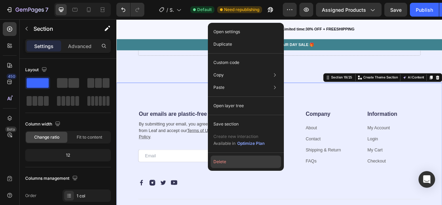
click at [254, 157] on button "Delete" at bounding box center [246, 161] width 70 height 12
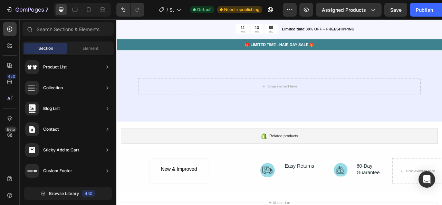
scroll to position [2973, 0]
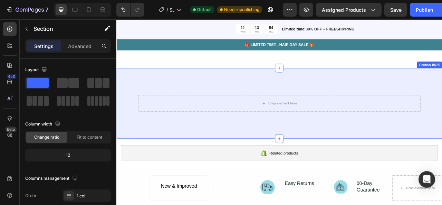
click at [318, 163] on div "Drop element here Section 18/25" at bounding box center [323, 126] width 415 height 90
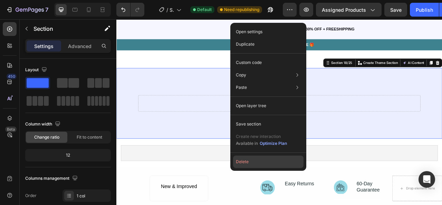
click at [273, 166] on button "Delete" at bounding box center [268, 161] width 70 height 12
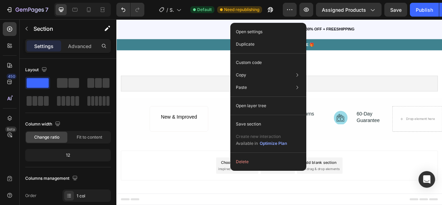
scroll to position [2970, 0]
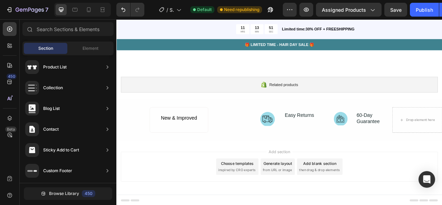
click at [321, 171] on icon at bounding box center [324, 174] width 6 height 6
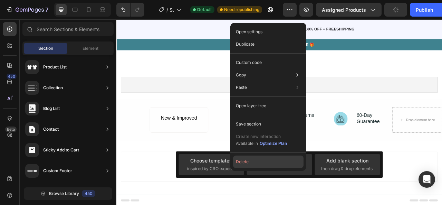
click at [270, 159] on button "Delete" at bounding box center [268, 161] width 70 height 12
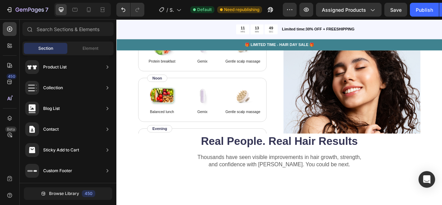
scroll to position [2781, 0]
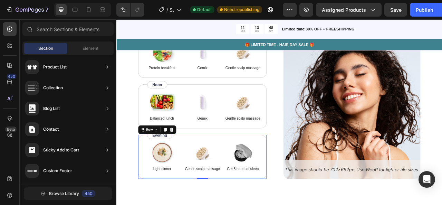
click at [304, 166] on div "Image Light dinner Text Block Image Gentle scalp massage Text Block Image Get 8…" at bounding box center [225, 194] width 163 height 56
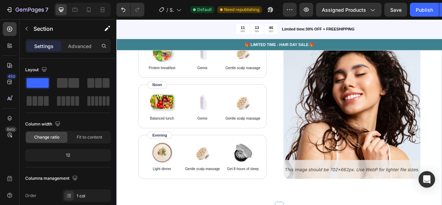
click at [332, 205] on div "How to use Heading While Gemix supports healthy hair from within, don’t forget …" at bounding box center [323, 113] width 415 height 288
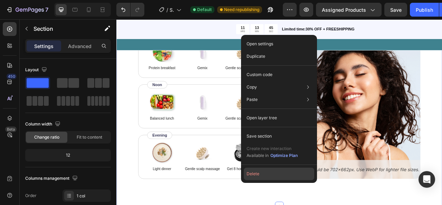
click at [281, 176] on button "Delete" at bounding box center [279, 174] width 70 height 12
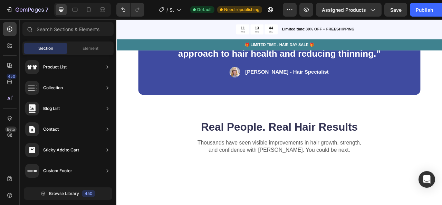
scroll to position [2600, 0]
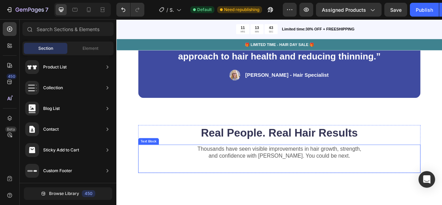
click at [358, 205] on div "Thousands have seen visible improvements in hair growth, strength, and confiden…" at bounding box center [323, 197] width 359 height 36
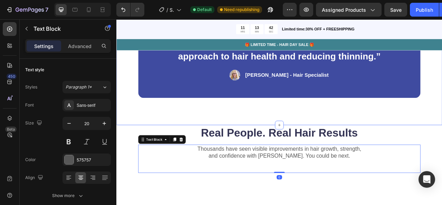
click at [442, 150] on div "“Based on ingredients, Gemix offers a well-rounded approach to hair health and …" at bounding box center [323, 70] width 415 height 167
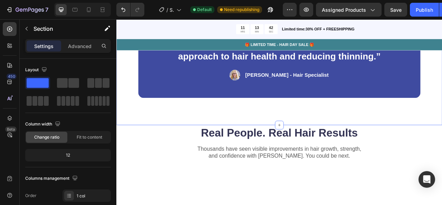
click at [432, 143] on div "“Based on ingredients, Gemix offers a well-rounded approach to hair health and …" at bounding box center [323, 70] width 415 height 167
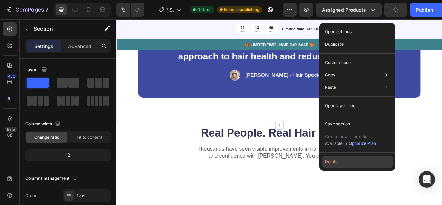
drag, startPoint x: 359, startPoint y: 162, endPoint x: 308, endPoint y: 181, distance: 54.4
click at [359, 162] on button "Delete" at bounding box center [357, 161] width 70 height 12
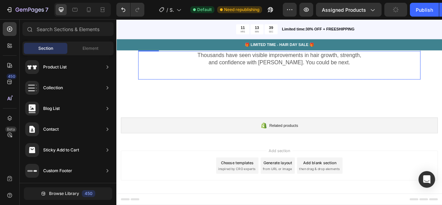
scroll to position [2433, 0]
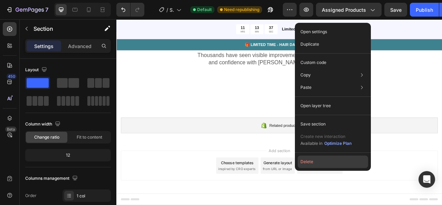
click at [335, 160] on button "Delete" at bounding box center [333, 161] width 70 height 12
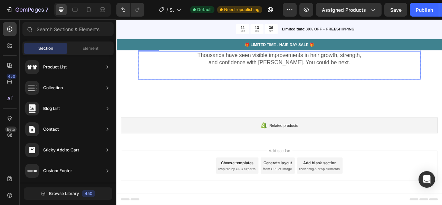
scroll to position [2100, 0]
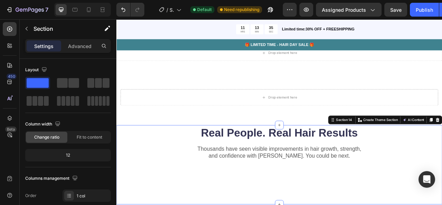
click at [442, 205] on div "Real People. Real Hair Results Heading Thousands have seen visible improvements…" at bounding box center [323, 204] width 415 height 101
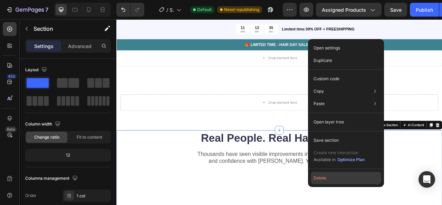
click at [365, 180] on button "Delete" at bounding box center [346, 178] width 70 height 12
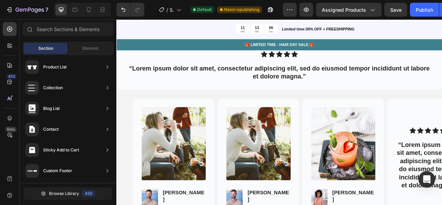
scroll to position [1853, 0]
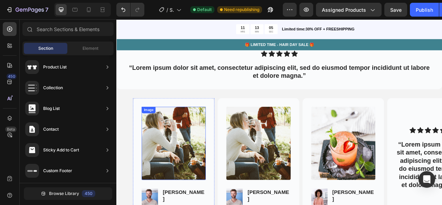
click at [184, 166] on img at bounding box center [189, 176] width 82 height 93
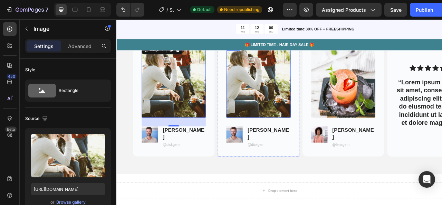
scroll to position [1907, 0]
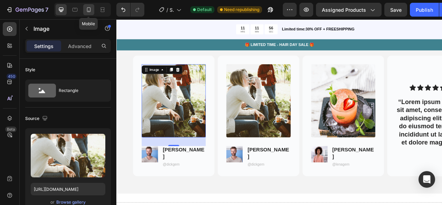
click at [88, 7] on icon at bounding box center [88, 9] width 7 height 7
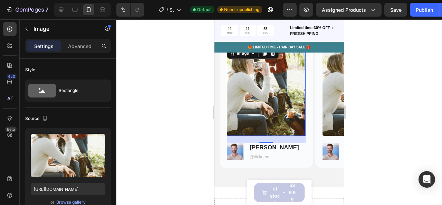
scroll to position [1936, 0]
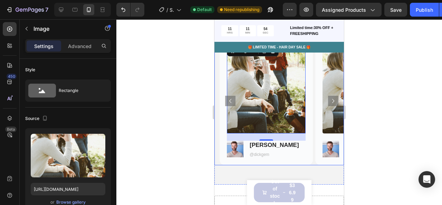
click at [329, 103] on icon "Carousel Next Arrow" at bounding box center [333, 101] width 8 height 8
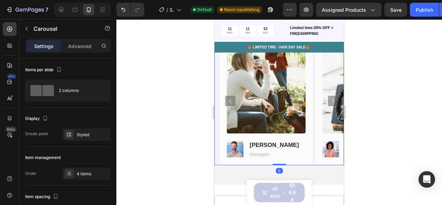
click at [329, 103] on icon "Carousel Next Arrow" at bounding box center [333, 101] width 8 height 8
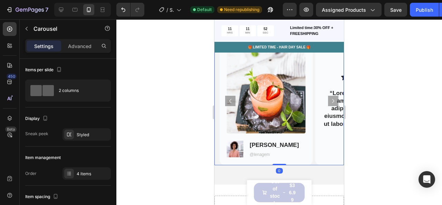
click at [329, 103] on icon "Carousel Next Arrow" at bounding box center [333, 101] width 8 height 8
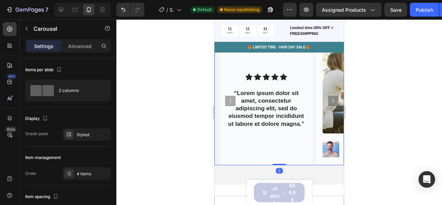
click at [329, 103] on icon "Carousel Next Arrow" at bounding box center [333, 101] width 8 height 8
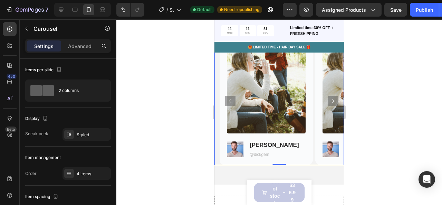
click at [329, 103] on icon "Carousel Next Arrow" at bounding box center [333, 101] width 8 height 8
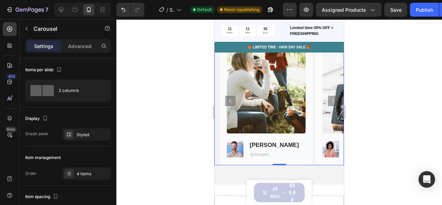
click at [329, 103] on icon "Carousel Next Arrow" at bounding box center [333, 101] width 8 height 8
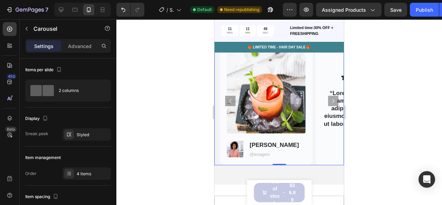
click at [329, 103] on icon "Carousel Next Arrow" at bounding box center [333, 101] width 8 height 8
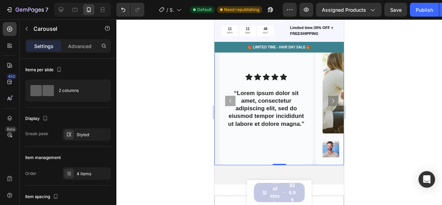
click at [329, 103] on icon "Carousel Next Arrow" at bounding box center [333, 101] width 8 height 8
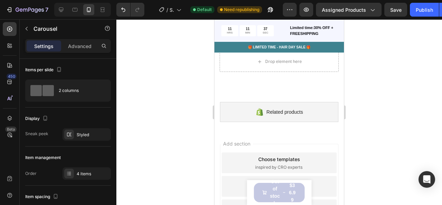
scroll to position [2152, 0]
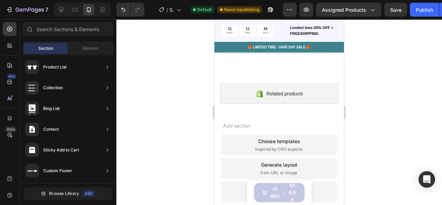
click at [267, 170] on span "from URL or image" at bounding box center [279, 173] width 37 height 6
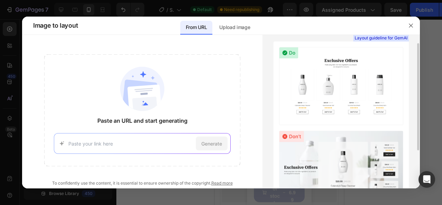
scroll to position [11, 0]
click at [415, 25] on button "button" at bounding box center [411, 25] width 11 height 11
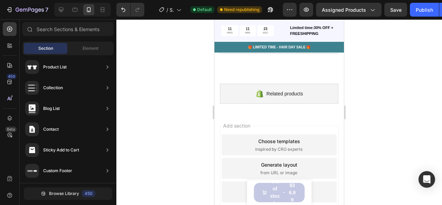
click at [301, 185] on div "Add blank section" at bounding box center [279, 188] width 42 height 7
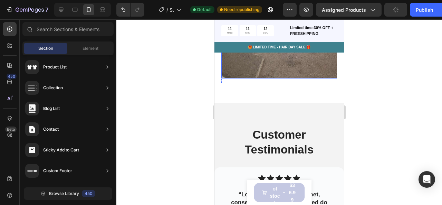
scroll to position [1925, 0]
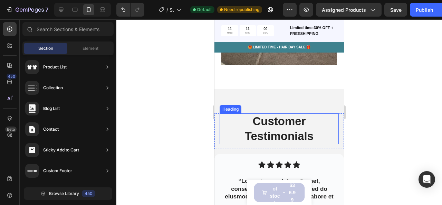
click at [265, 113] on h2 "Customer Testimonials" at bounding box center [279, 128] width 119 height 31
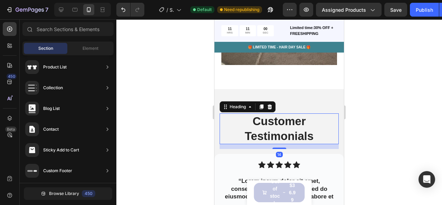
click at [265, 113] on h2 "Customer Testimonials" at bounding box center [279, 128] width 119 height 31
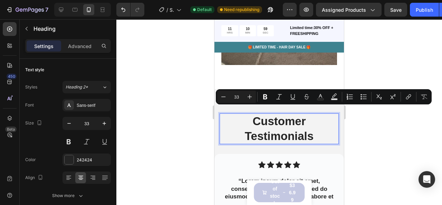
click at [265, 114] on p "Customer Testimonials" at bounding box center [279, 129] width 118 height 30
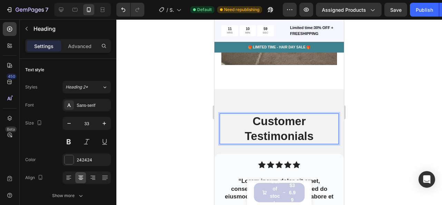
click at [265, 114] on p "Customer Testimonials" at bounding box center [279, 129] width 118 height 30
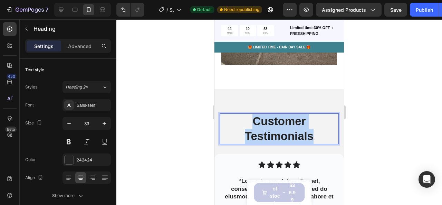
click at [265, 114] on p "Customer Testimonials" at bounding box center [279, 129] width 118 height 30
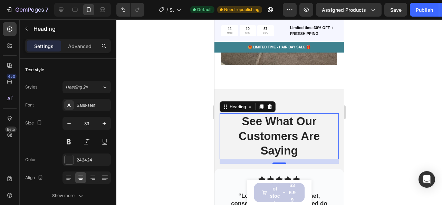
click at [169, 100] on div at bounding box center [279, 112] width 326 height 186
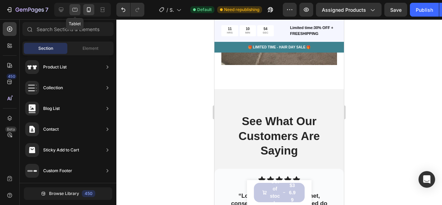
click at [72, 10] on icon at bounding box center [75, 9] width 7 height 7
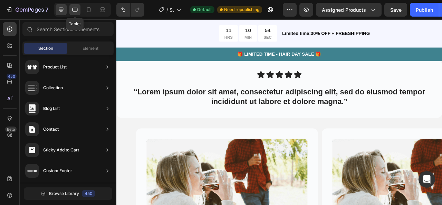
scroll to position [1919, 0]
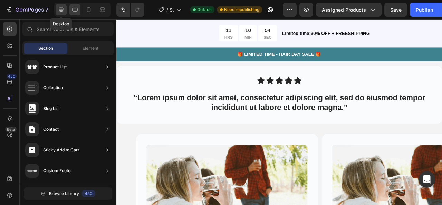
click at [65, 9] on div at bounding box center [61, 9] width 11 height 11
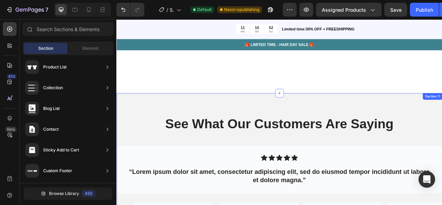
scroll to position [1787, 0]
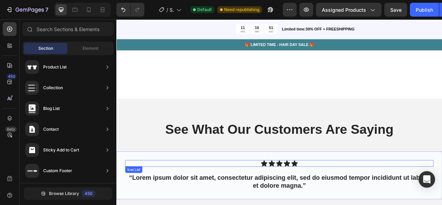
click at [269, 200] on div "Icon Icon Icon Icon Icon" at bounding box center [323, 202] width 393 height 8
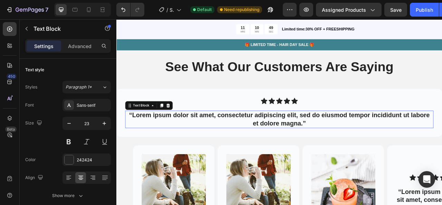
click at [251, 157] on p "“Lorem ipsum dolor sit amet, consectetur adipiscing elit, sed do eiusmod tempor…" at bounding box center [323, 146] width 391 height 21
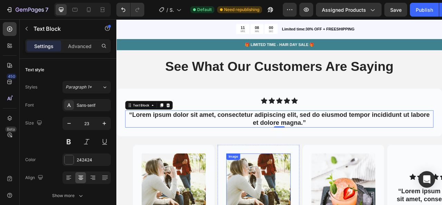
scroll to position [1793, 0]
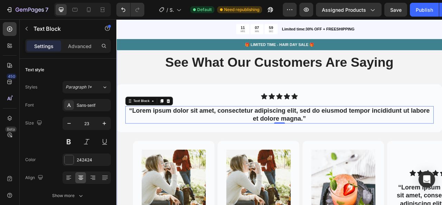
click at [224, 102] on div "⁠⁠⁠⁠⁠⁠⁠ See What Our Customers Are Saying Heading Row Icon Icon Icon Icon Icon …" at bounding box center [323, 195] width 415 height 265
